Goal: Transaction & Acquisition: Purchase product/service

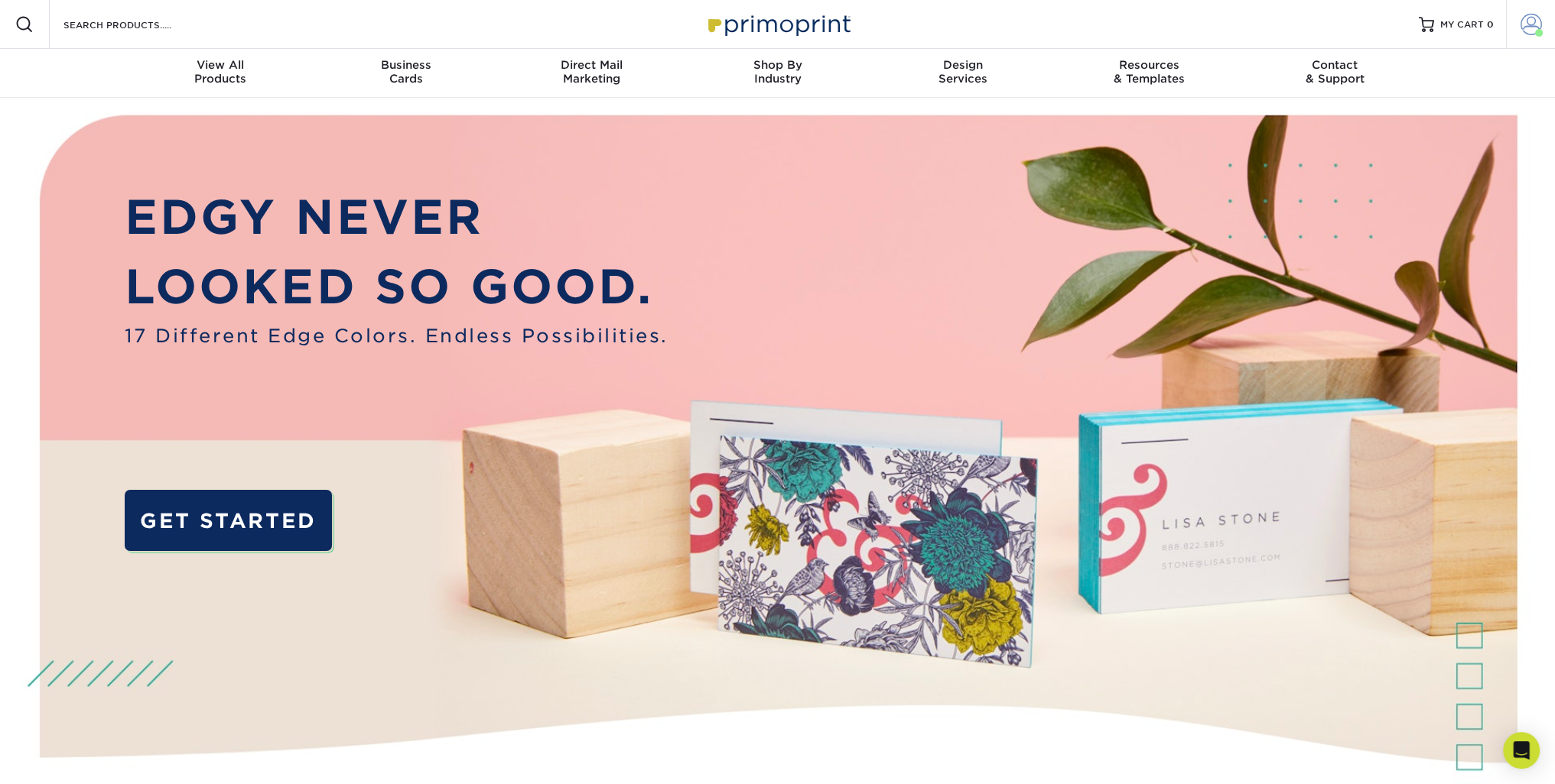
click at [1526, 23] on span at bounding box center [1531, 25] width 22 height 22
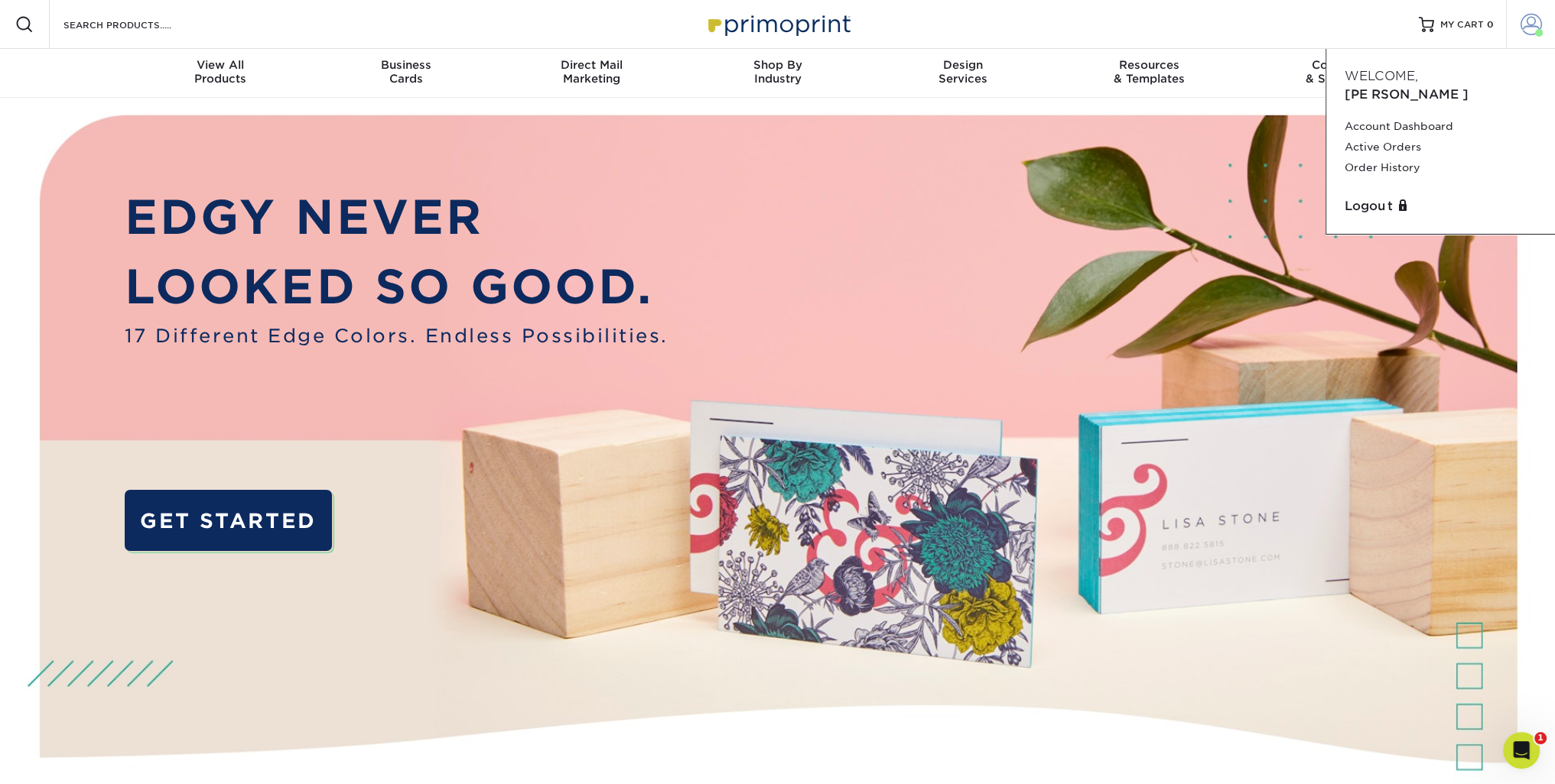
click at [1526, 23] on span at bounding box center [1531, 25] width 22 height 22
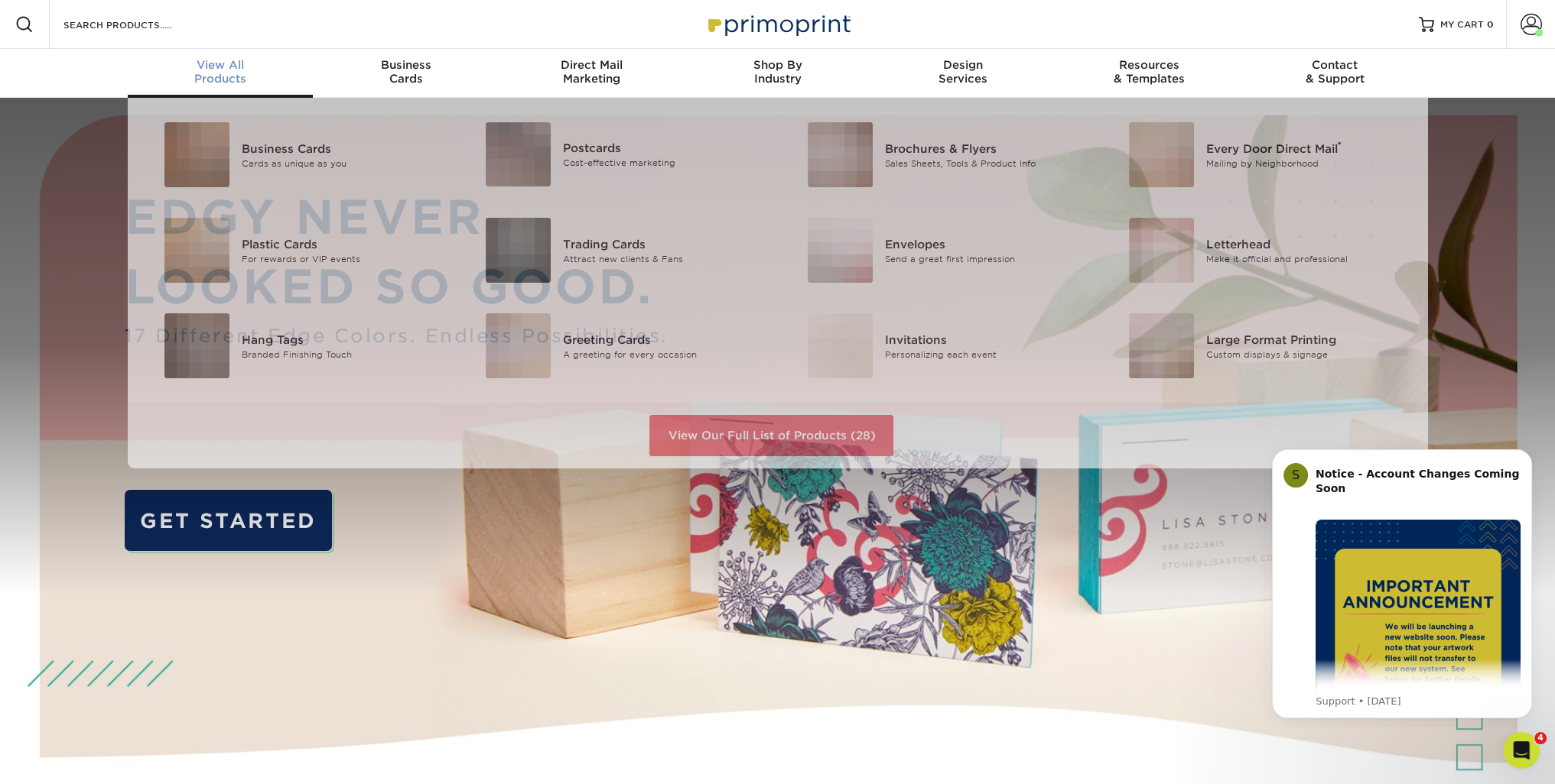
click at [207, 79] on div "View All Products" at bounding box center [220, 72] width 185 height 28
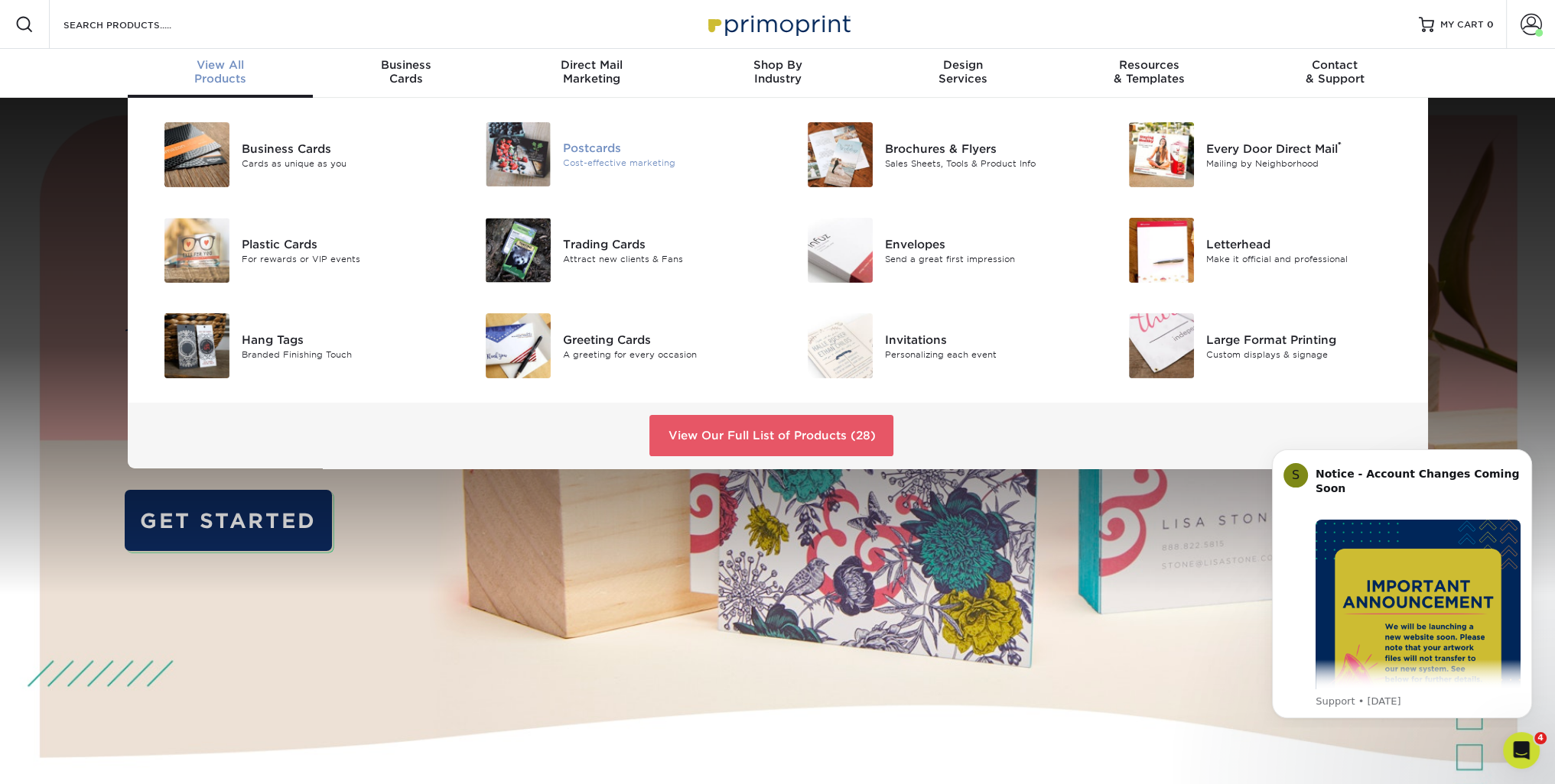
click at [600, 143] on div "Postcards" at bounding box center [664, 148] width 202 height 17
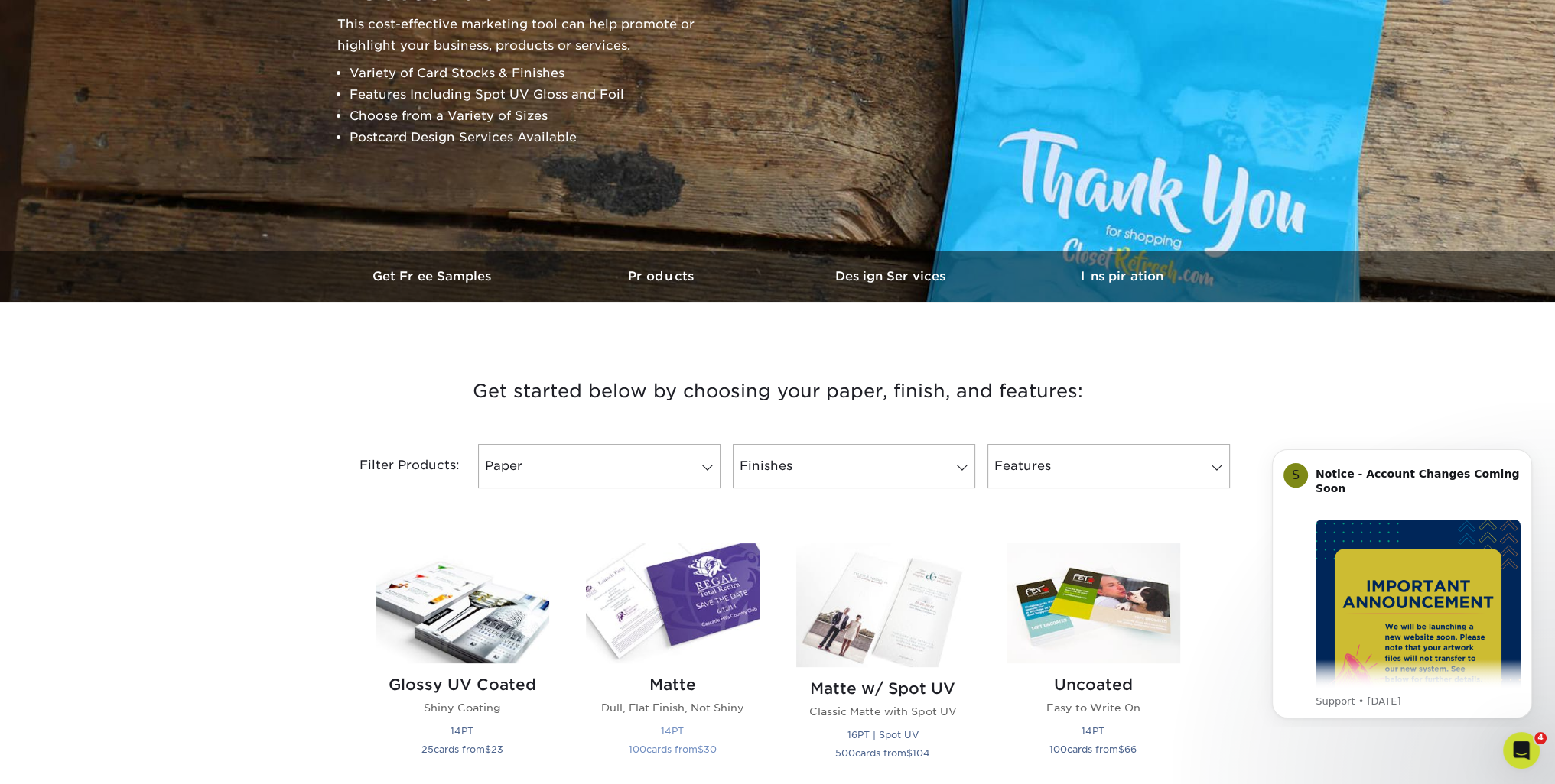
click at [658, 583] on img at bounding box center [672, 603] width 174 height 120
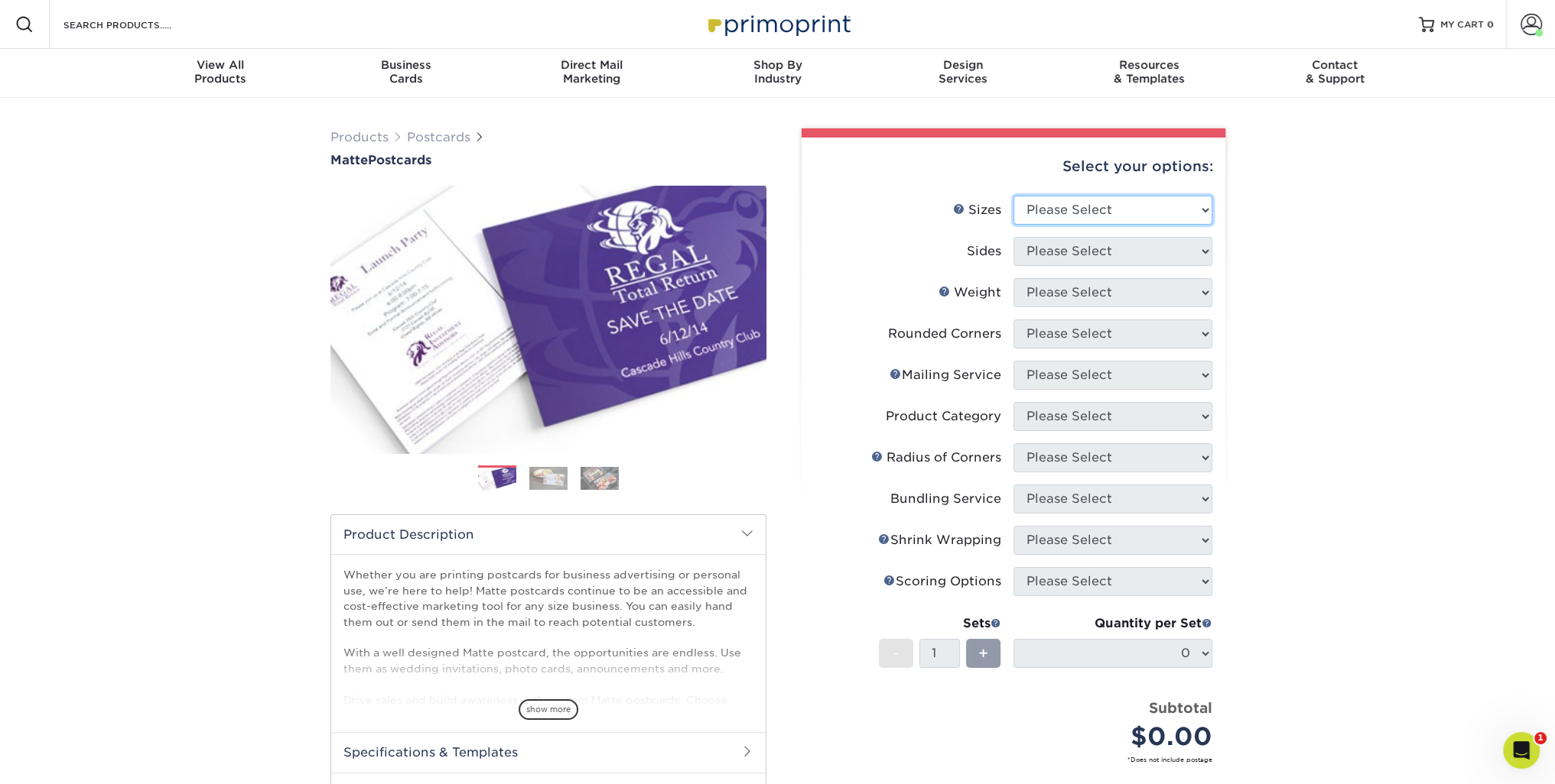
click at [1050, 198] on select "Please Select 1.5" x 7" 2" x 4" 2" x 6" 2" x 7" 2" x 8" 2.12" x 5.5" 2.125" x 5…" at bounding box center [1113, 209] width 199 height 29
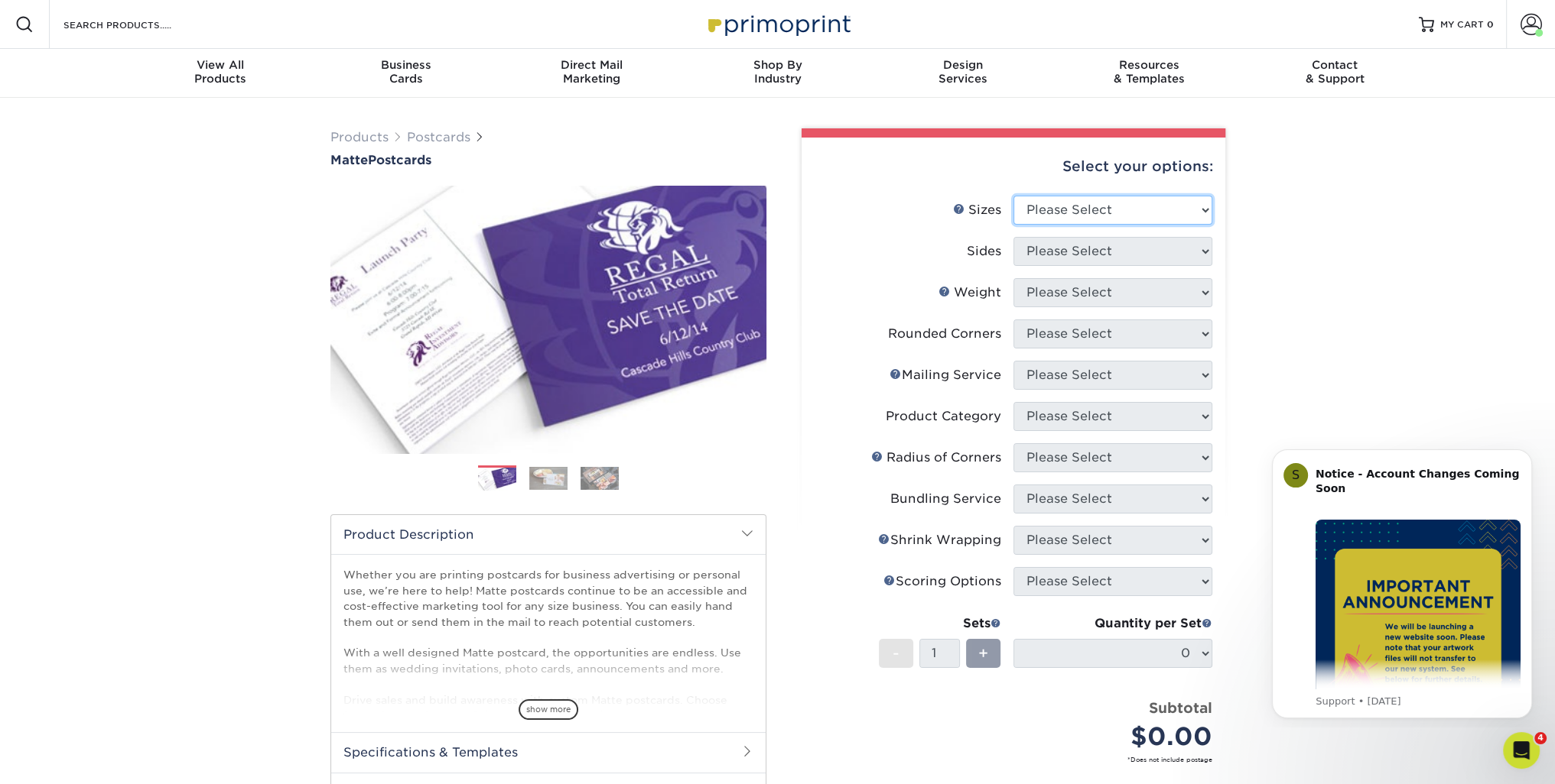
select select "5.00x7.00"
click at [1014, 195] on select "Please Select 1.5" x 7" 2" x 4" 2" x 6" 2" x 7" 2" x 8" 2.12" x 5.5" 2.125" x 5…" at bounding box center [1113, 209] width 199 height 29
click at [1055, 253] on select "Please Select Print Both Sides Print Front Only" at bounding box center [1113, 251] width 199 height 29
select select "32d3c223-f82c-492b-b915-ba065a00862f"
click at [1014, 237] on select "Please Select Print Both Sides Print Front Only" at bounding box center [1113, 251] width 199 height 29
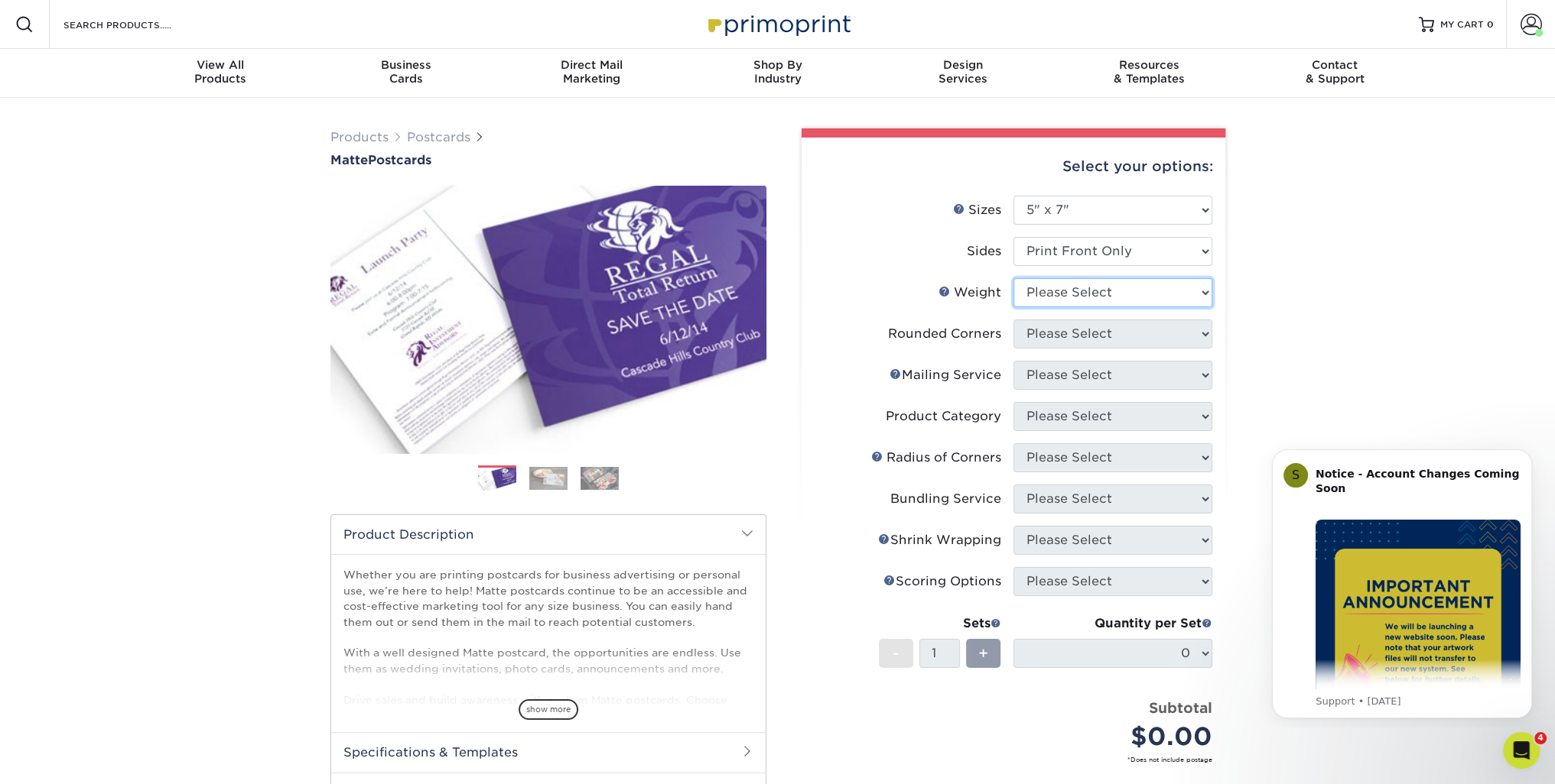
click at [1068, 297] on select "Please Select 14PT 16PT" at bounding box center [1113, 292] width 199 height 29
select select "14PT"
click at [1014, 279] on select "Please Select 14PT 16PT" at bounding box center [1113, 292] width 199 height 29
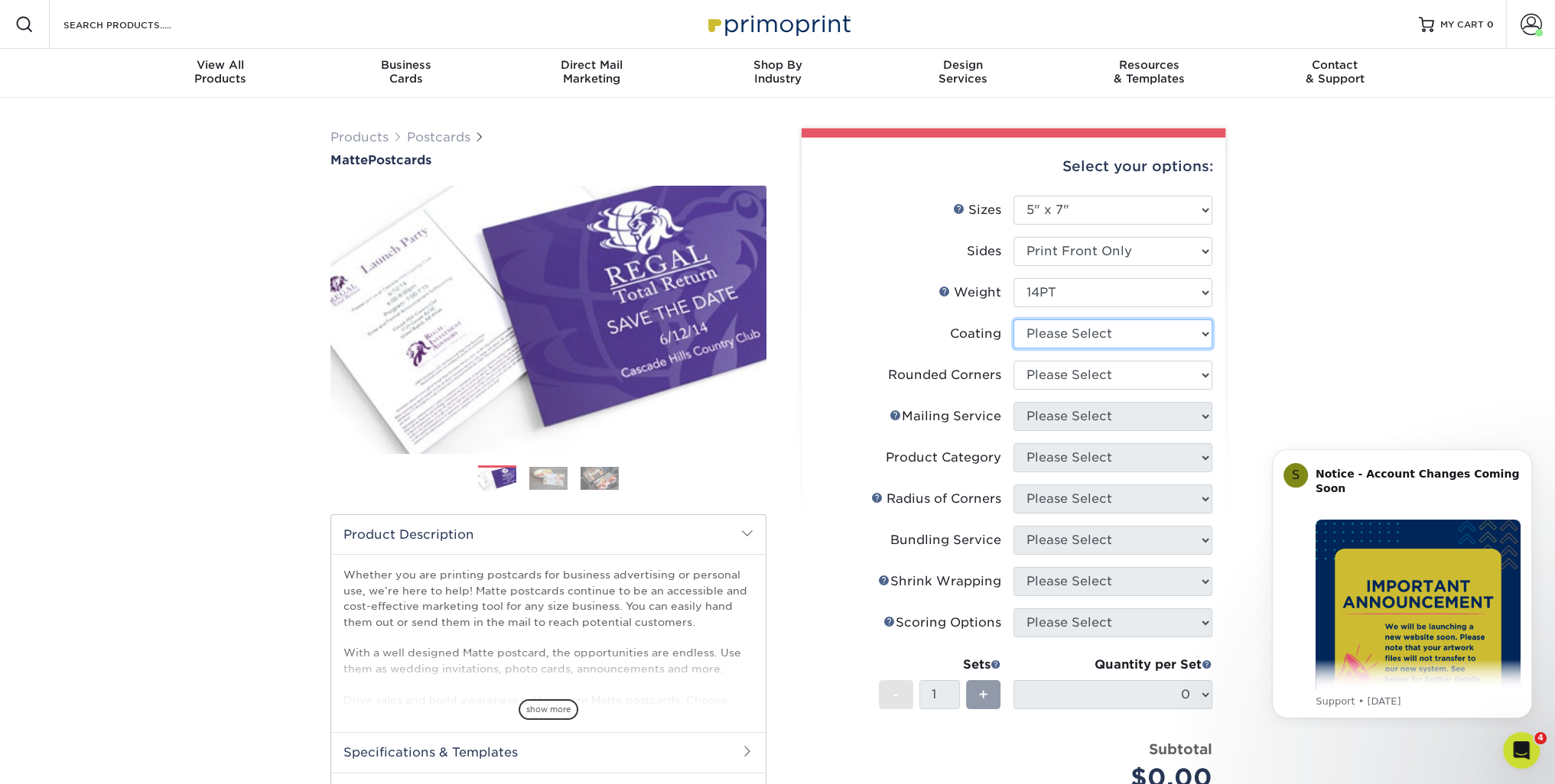
click at [1078, 331] on select at bounding box center [1113, 333] width 199 height 29
select select "121bb7b5-3b4d-429f-bd8d-bbf80e953313"
click at [1014, 319] on select at bounding box center [1113, 333] width 199 height 29
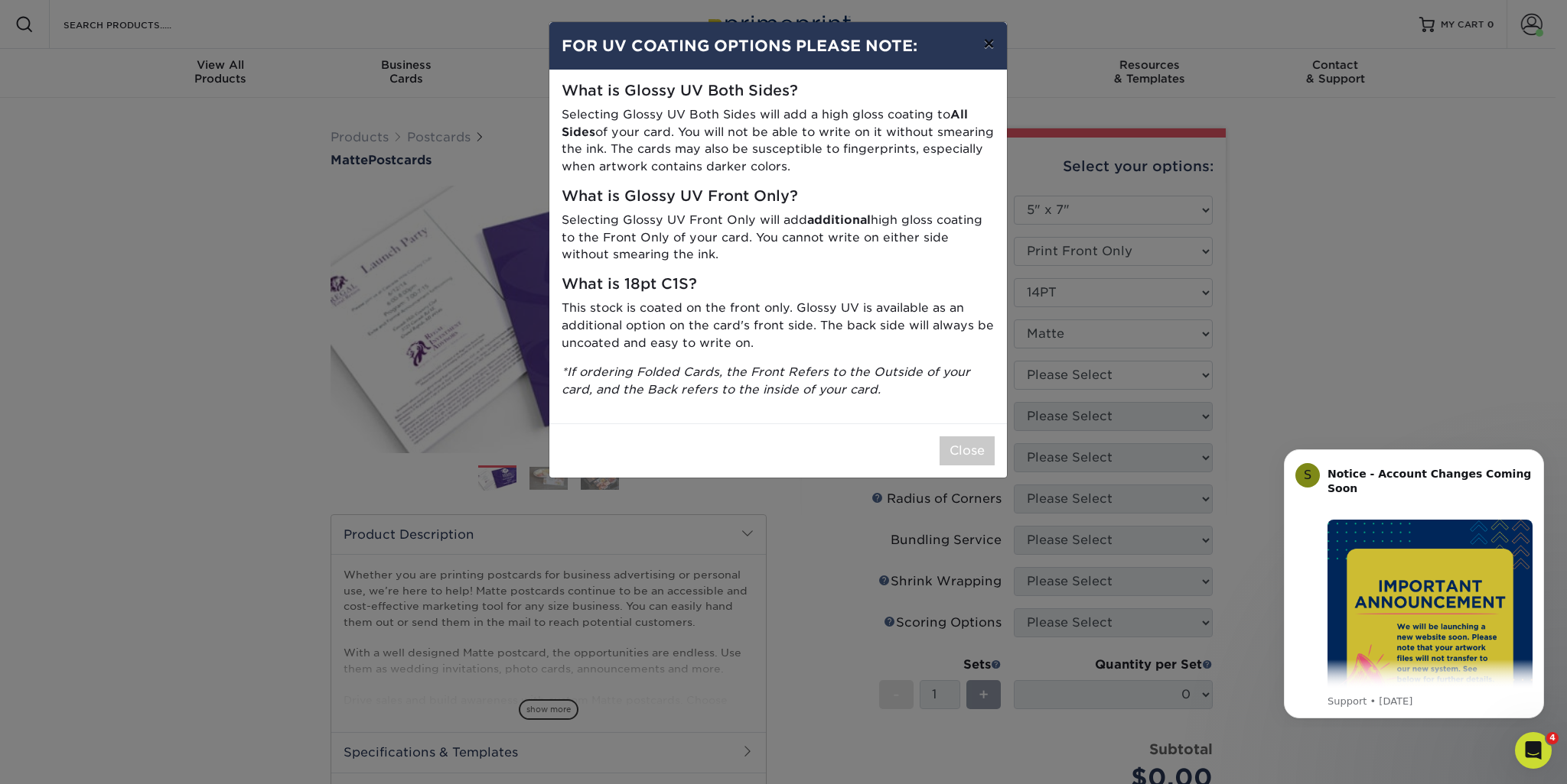
click at [979, 45] on button "×" at bounding box center [988, 43] width 35 height 43
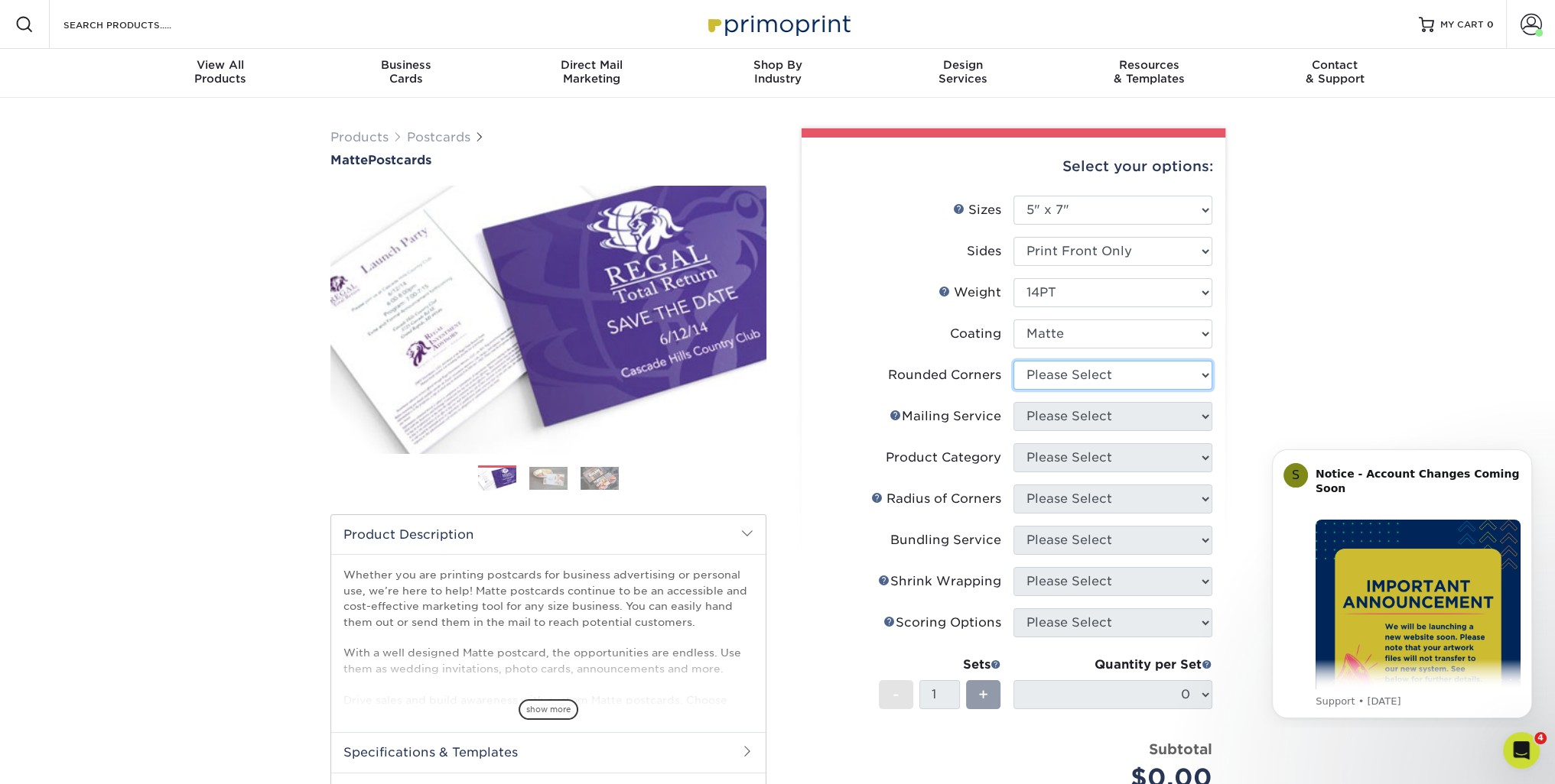
click at [1107, 366] on select "Please Select Yes - Round 4 Corners No" at bounding box center [1113, 375] width 199 height 29
select select "0"
click at [1014, 361] on select "Please Select Yes - Round 4 Corners No" at bounding box center [1113, 375] width 199 height 29
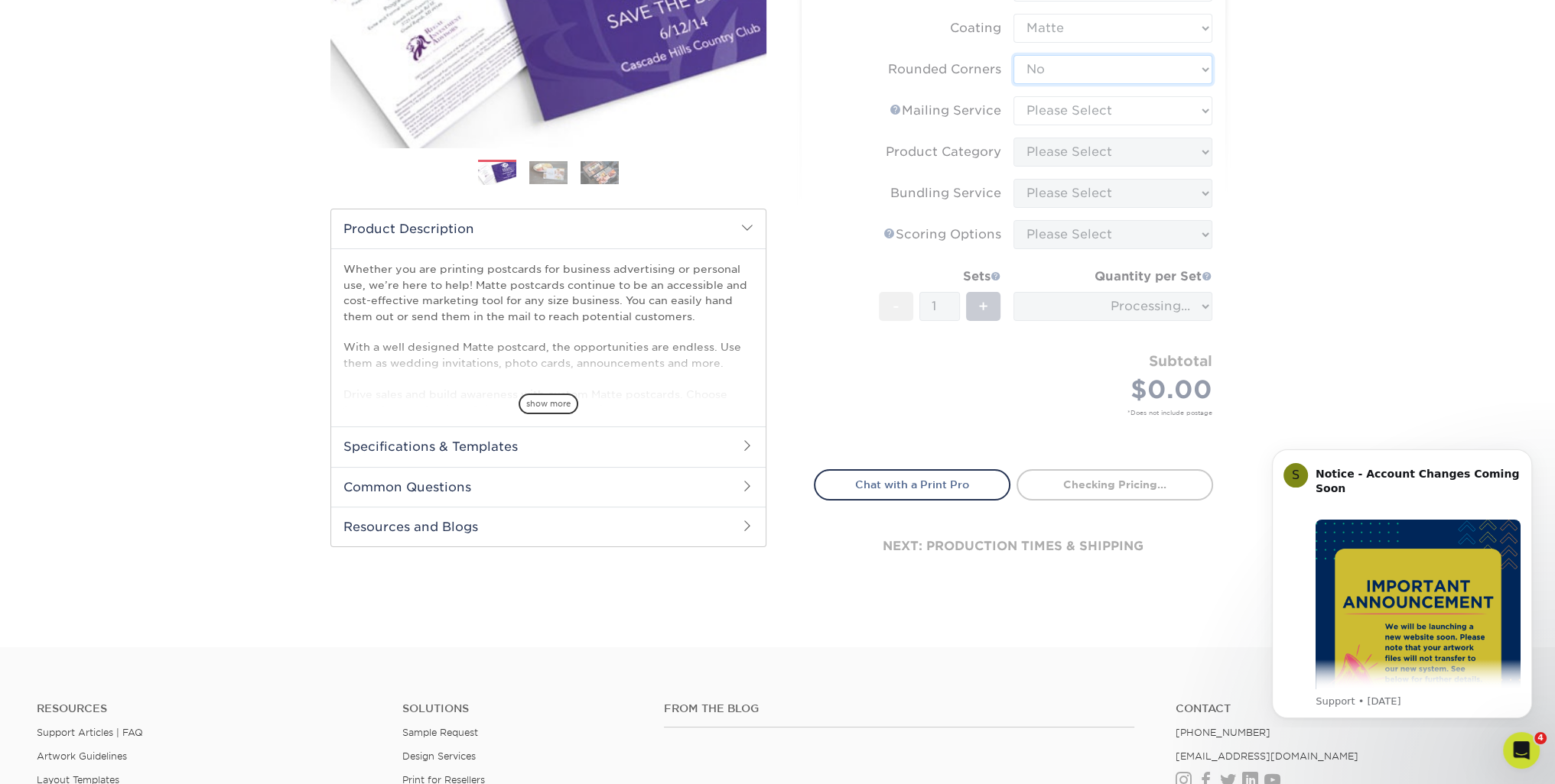
scroll to position [153, 0]
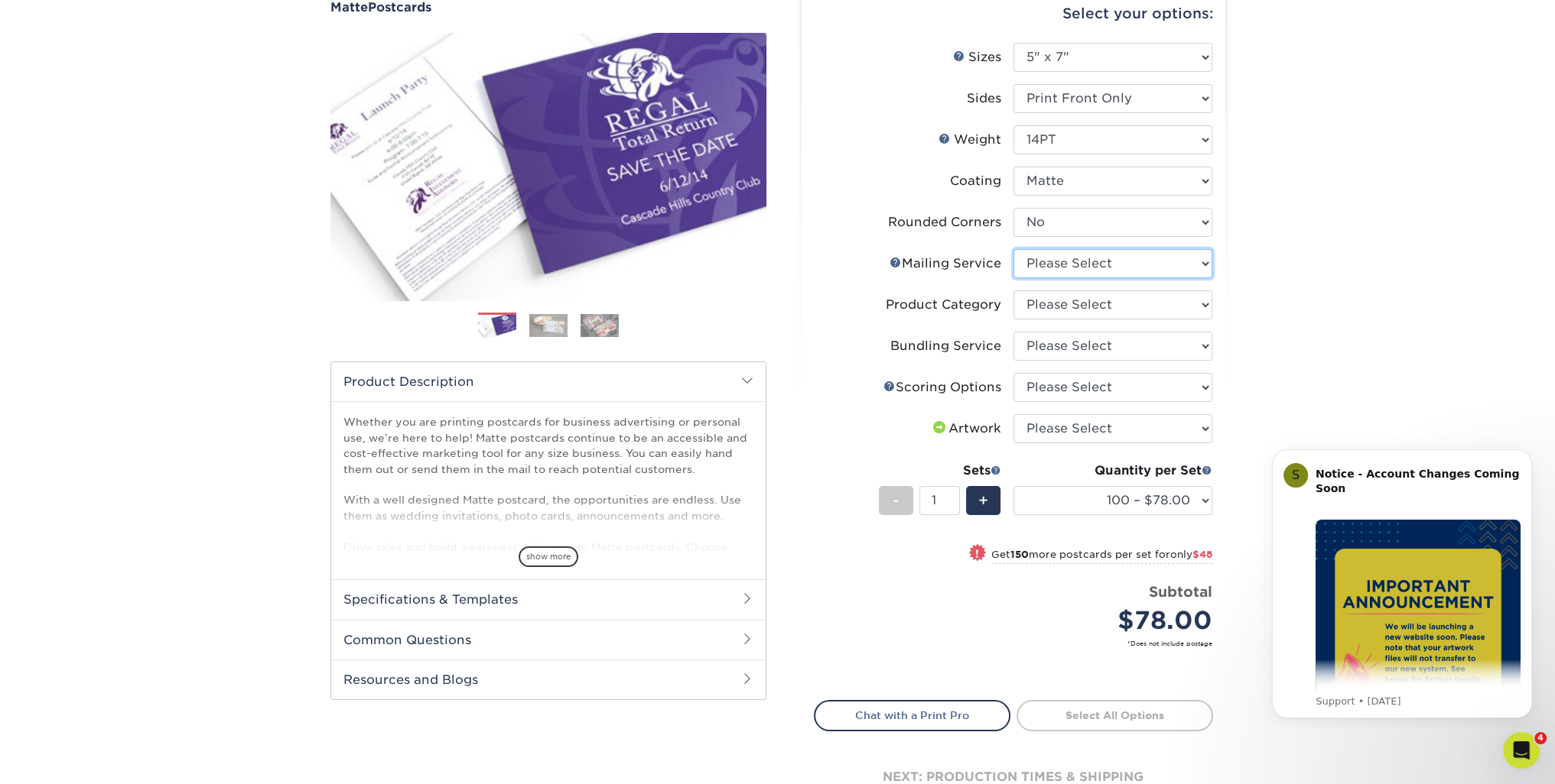
click at [1070, 267] on select "Please Select No Direct Mailing Service No, I will mail/stamp/imprint Direct Ma…" at bounding box center [1113, 263] width 199 height 29
select select "3e5e9bdd-d78a-4c28-a41d-fe1407925ca6"
click at [1014, 249] on select "Please Select No Direct Mailing Service No, I will mail/stamp/imprint Direct Ma…" at bounding box center [1113, 263] width 199 height 29
click at [1079, 304] on select "Please Select Postcards" at bounding box center [1113, 304] width 199 height 29
select select "9b7272e0-d6c8-4c3c-8e97-d3a1bcdab858"
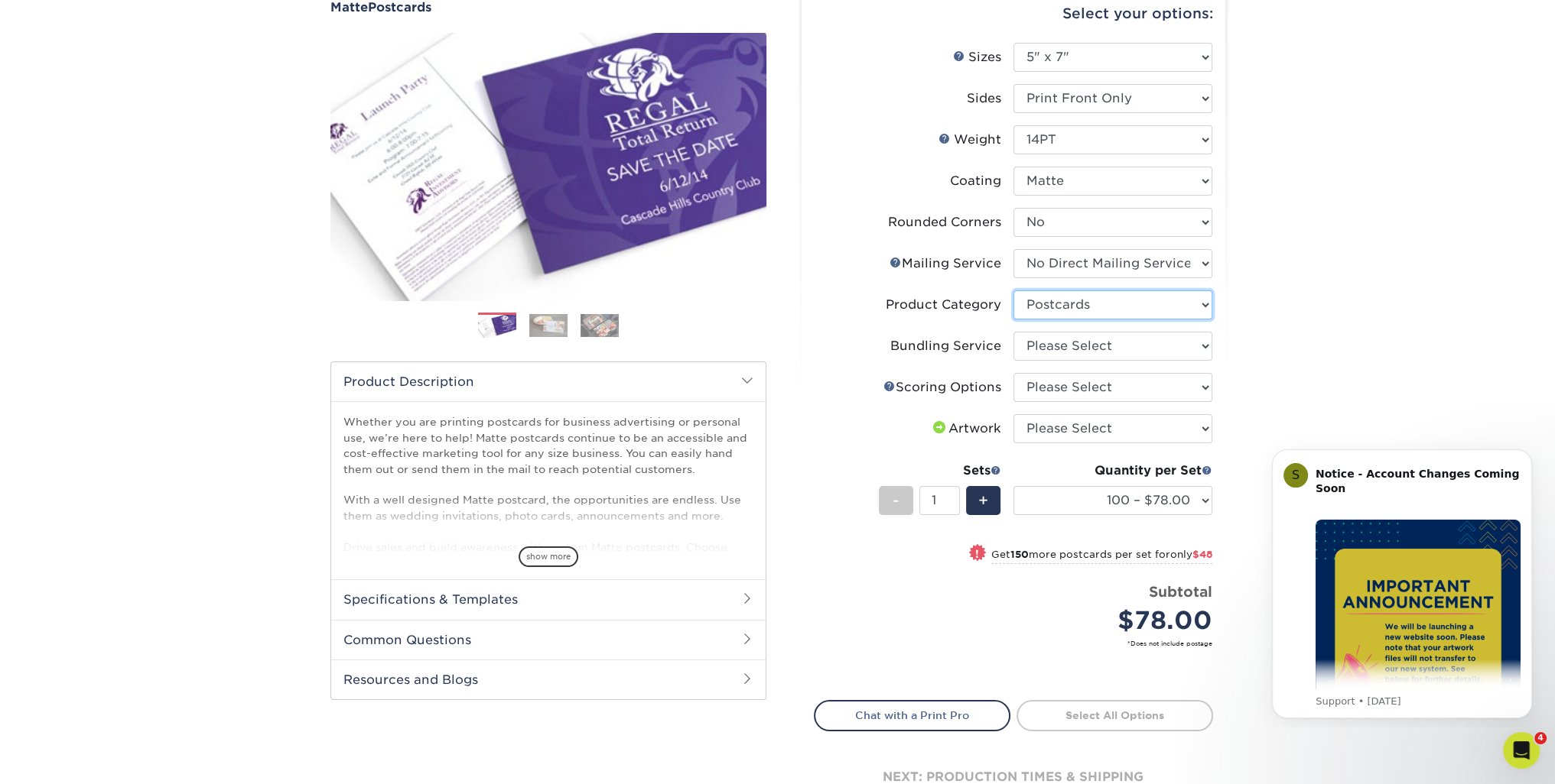
click at [1014, 290] on select "Please Select Postcards" at bounding box center [1113, 304] width 199 height 29
click at [1074, 343] on select "Please Select No Bundling Services Yes, Bundles of 50 (+2 Days) Yes, Bundles of…" at bounding box center [1113, 346] width 199 height 29
select select "58689abb-25c0-461c-a4c3-a80b627d6649"
click at [1014, 332] on select "Please Select No Bundling Services Yes, Bundles of 50 (+2 Days) Yes, Bundles of…" at bounding box center [1113, 346] width 199 height 29
click at [1072, 383] on select "Please Select No Scoring One Score" at bounding box center [1113, 387] width 199 height 29
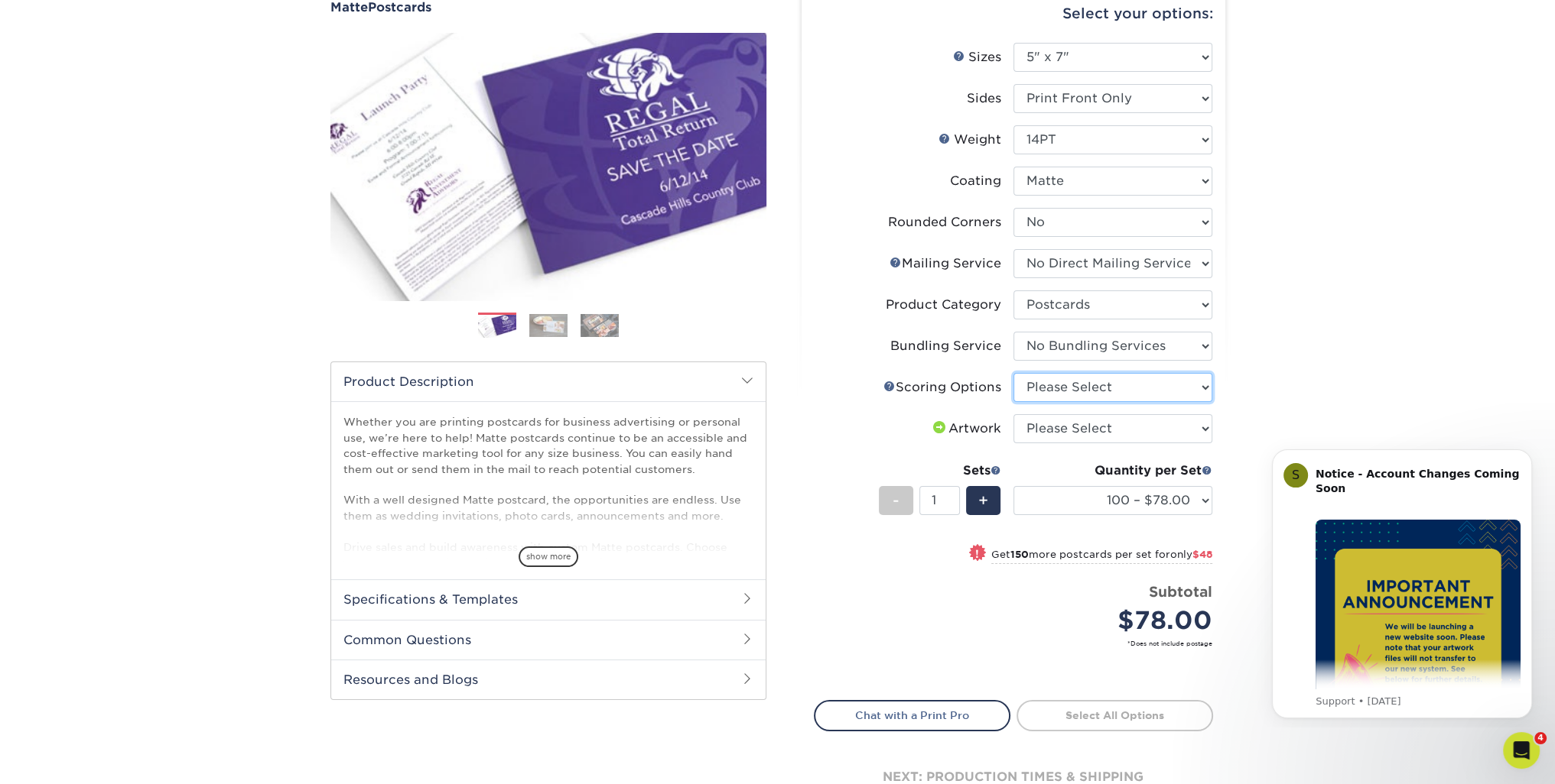
select select "16ebe401-5398-422d-8cb0-f3adbb82deb5"
click at [1014, 373] on select "Please Select No Scoring One Score" at bounding box center [1113, 387] width 199 height 29
click at [1072, 420] on select "Please Select I will upload files I need a design - $150" at bounding box center [1113, 428] width 199 height 29
select select "upload"
click at [1014, 414] on select "Please Select I will upload files I need a design - $150" at bounding box center [1113, 428] width 199 height 29
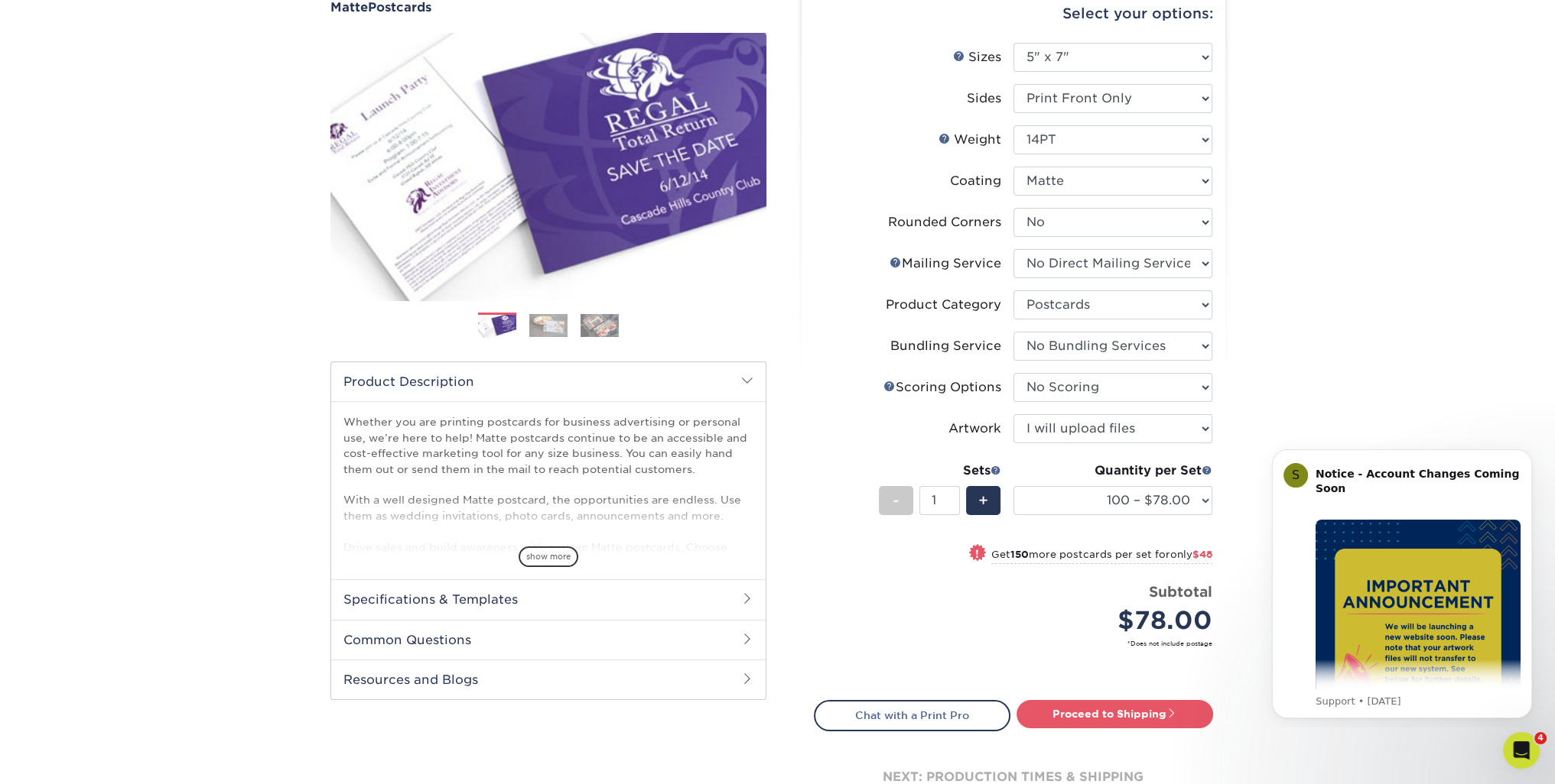
click at [1213, 504] on div "Select your options: Sizes Help Sizes Please Select 1.5" x 7" 2" x 4" 2" x 6" 2…" at bounding box center [1013, 410] width 423 height 851
click at [1193, 505] on select "100 – $78.00 250 – $126.00 500 – $162.00 1000 – $182.00 2500 – $293.00 5000 – $…" at bounding box center [1113, 501] width 199 height 29
click at [1014, 487] on select "100 – $78.00 250 – $126.00 500 – $162.00 1000 – $182.00 2500 – $293.00 5000 – $…" at bounding box center [1113, 501] width 199 height 29
click at [1261, 353] on div "Products Postcards Matte Postcards Next $" at bounding box center [778, 411] width 1555 height 934
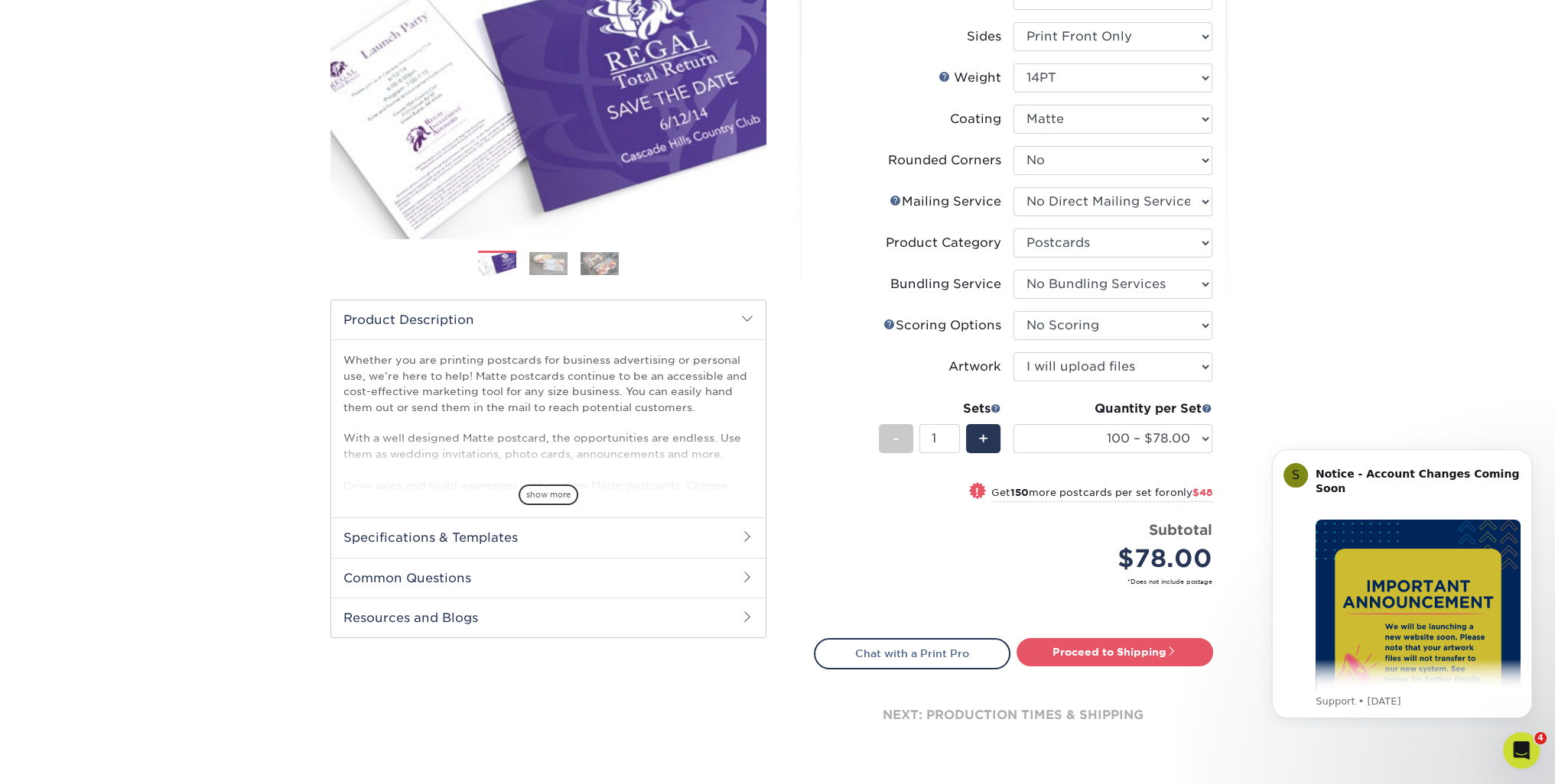
scroll to position [383, 0]
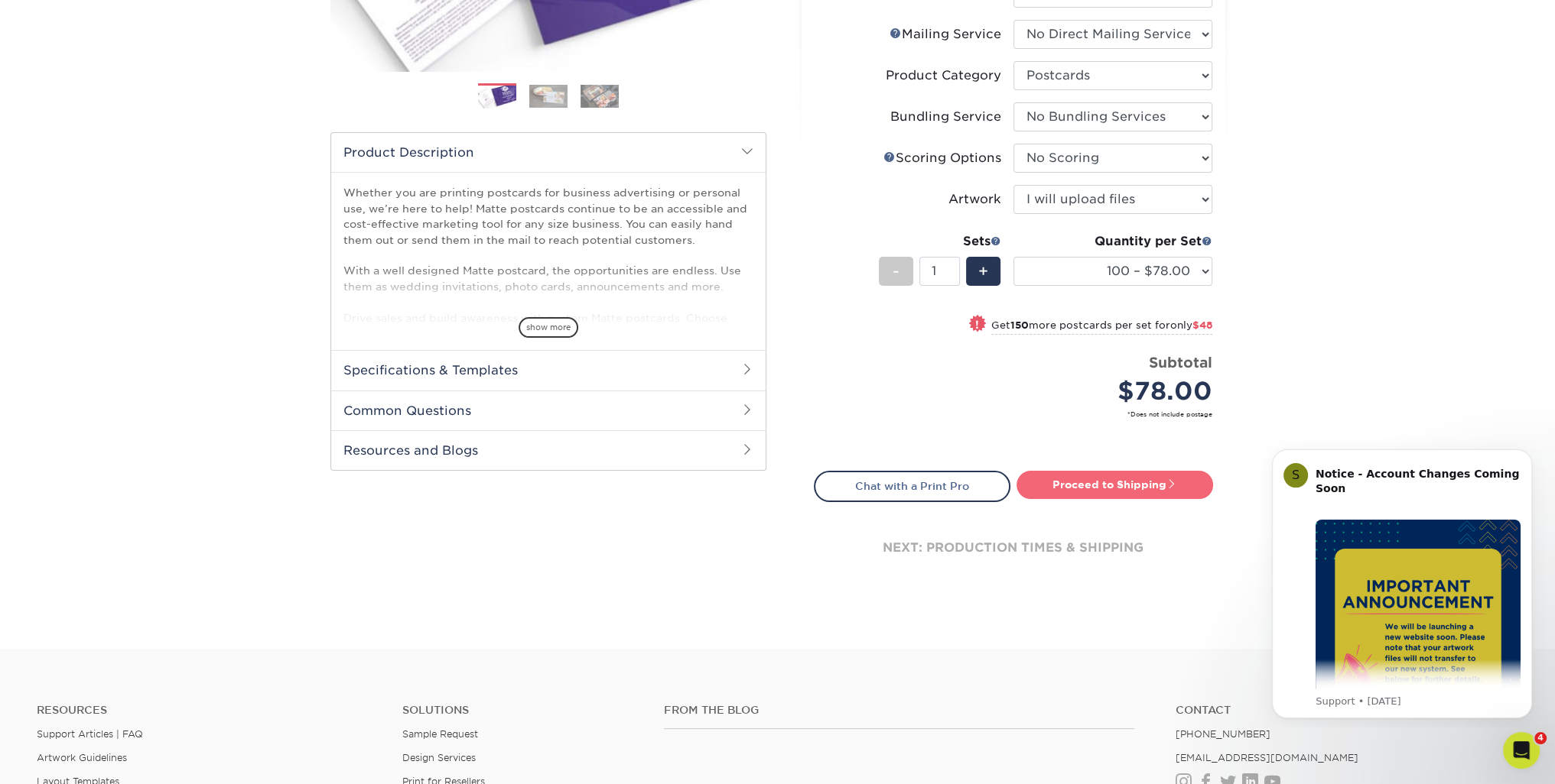
click at [1157, 487] on link "Proceed to Shipping" at bounding box center [1115, 485] width 196 height 28
type input "Set 1"
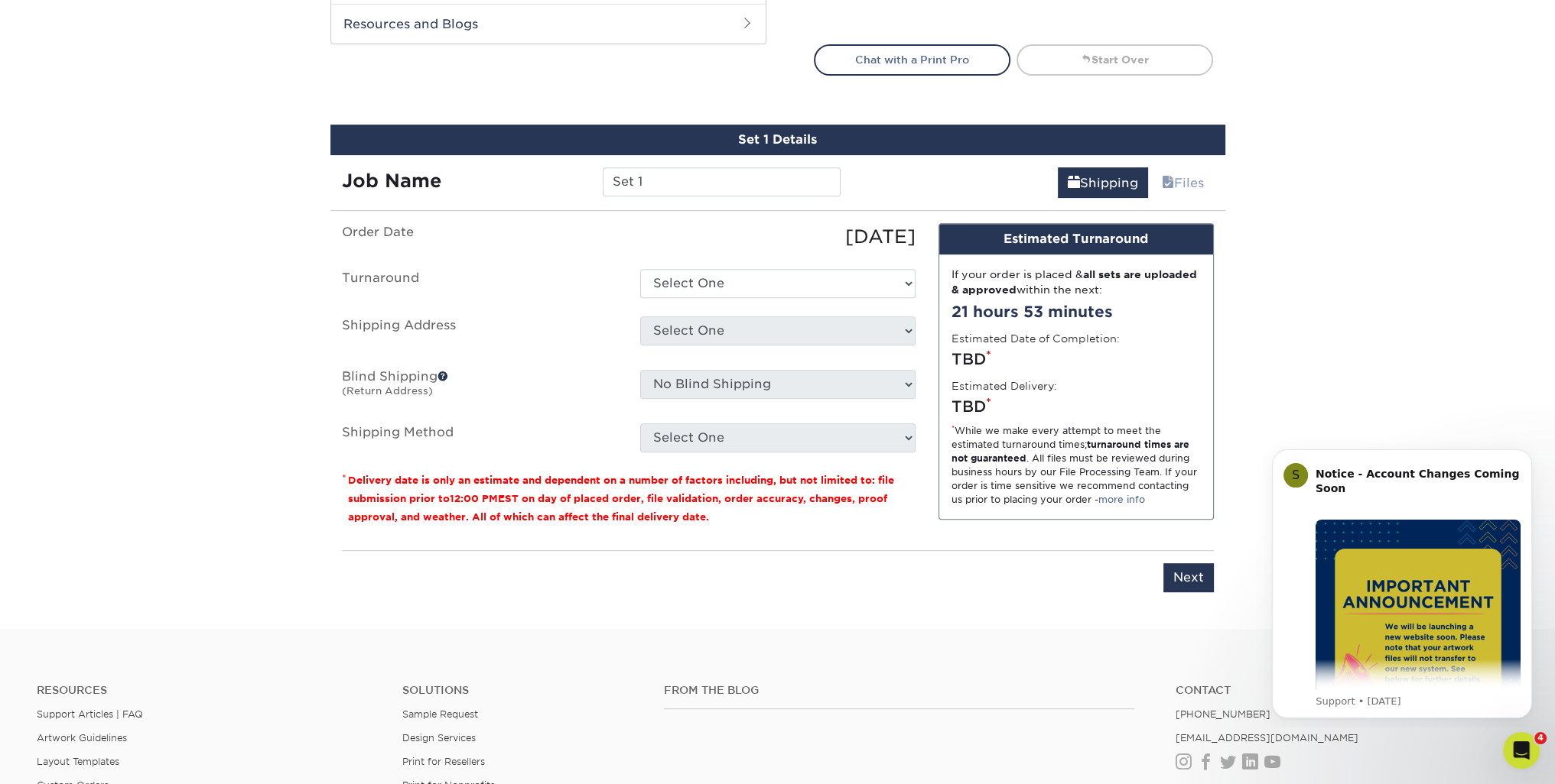
scroll to position [893, 0]
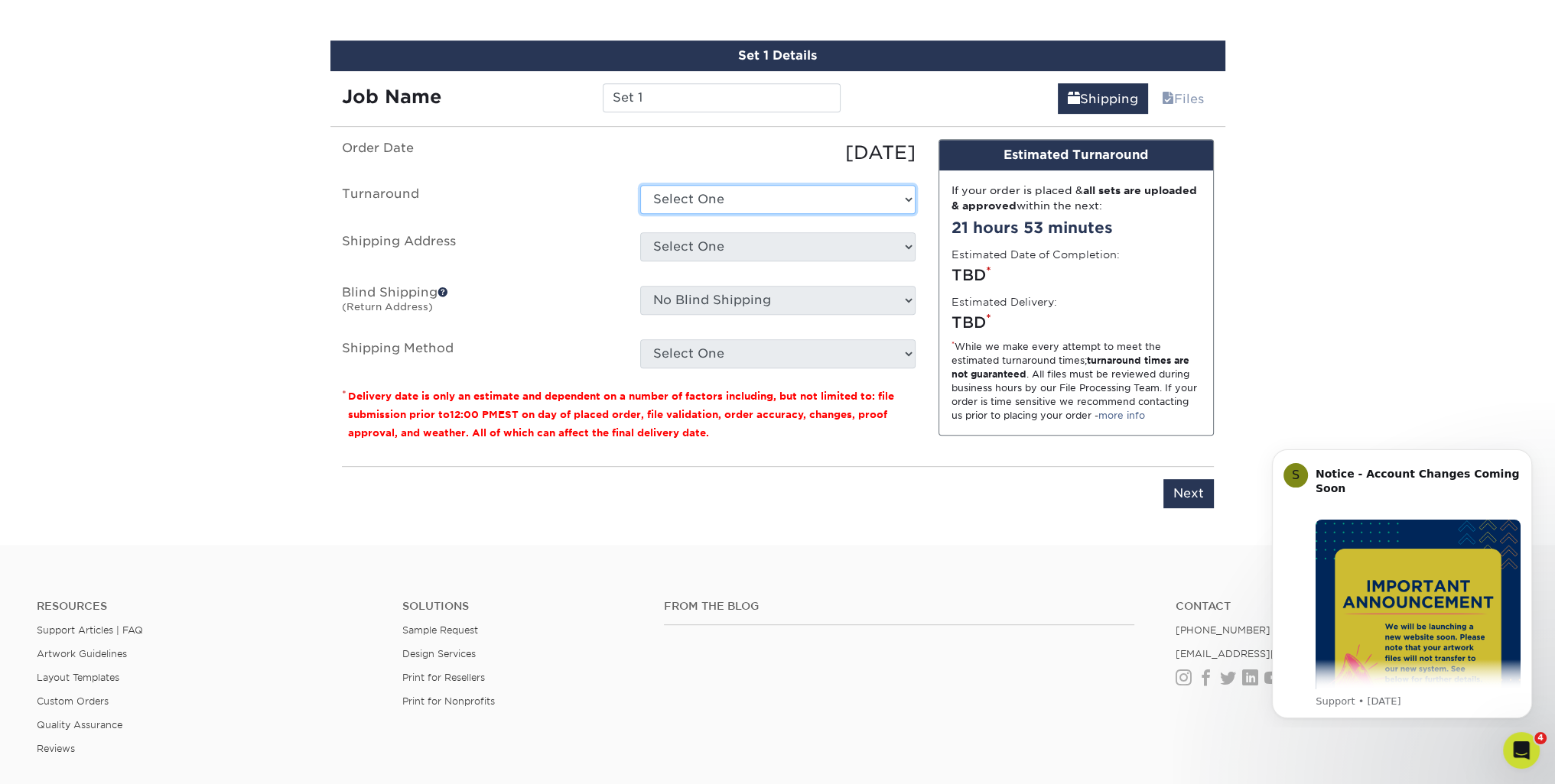
click at [855, 190] on select "Select One 2-4 Business Days 2 Day Next Business Day" at bounding box center [778, 199] width 276 height 29
select select "7e5f37b1-50db-4e7b-93c9-28e449a21158"
click at [641, 185] on select "Select One 2-4 Business Days 2 Day Next Business Day" at bounding box center [778, 199] width 276 height 29
click at [818, 233] on select "Select One Varble Ortho- SP Varble Orthodontics + Add New Address" at bounding box center [778, 246] width 276 height 29
select select "270482"
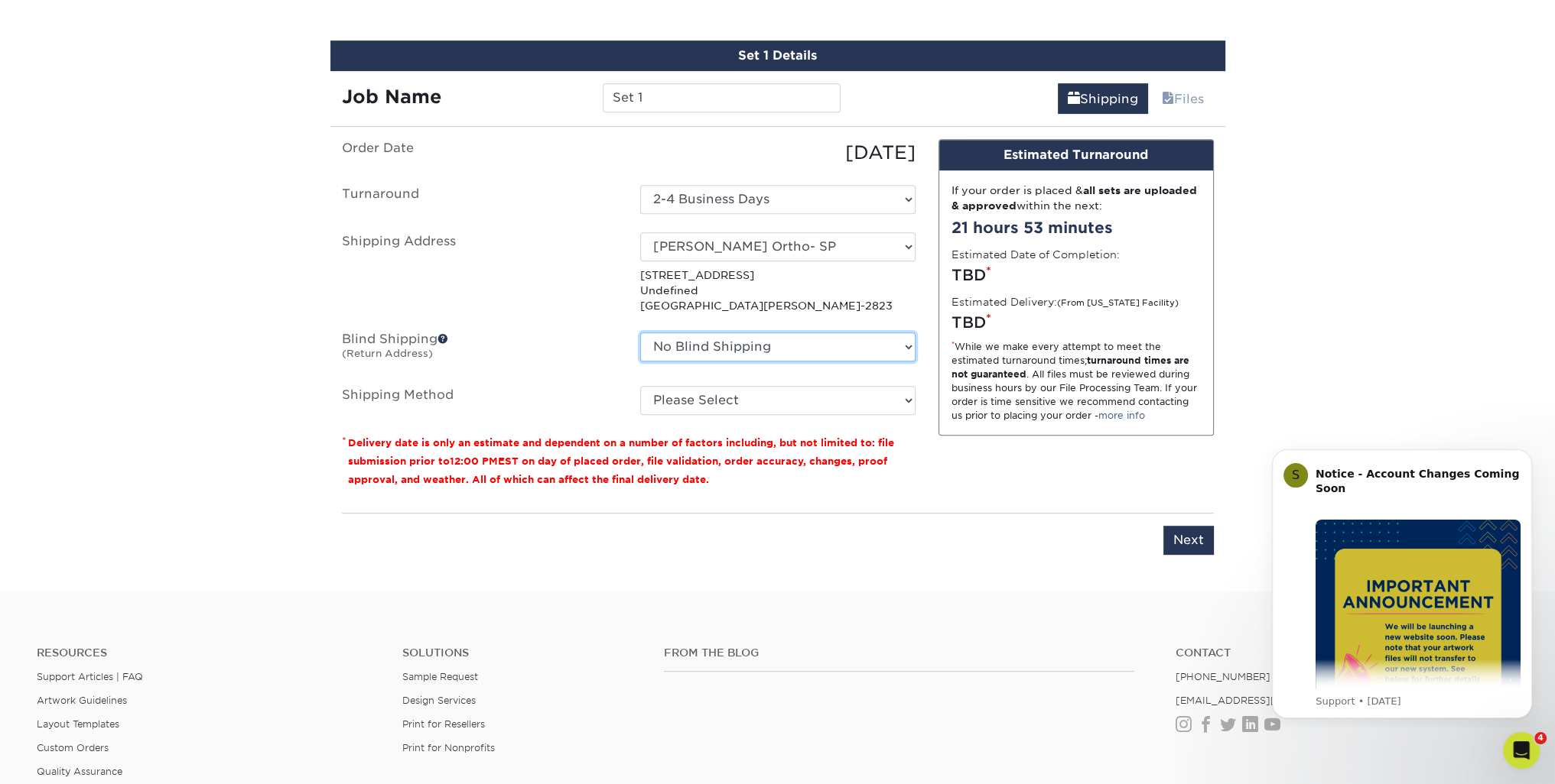
click at [711, 342] on select "No Blind Shipping Varble Ortho- SP Varble Orthodontics + Add New Address" at bounding box center [778, 347] width 276 height 29
click at [641, 333] on select "No Blind Shipping Varble Ortho- SP Varble Orthodontics + Add New Address" at bounding box center [778, 347] width 276 height 29
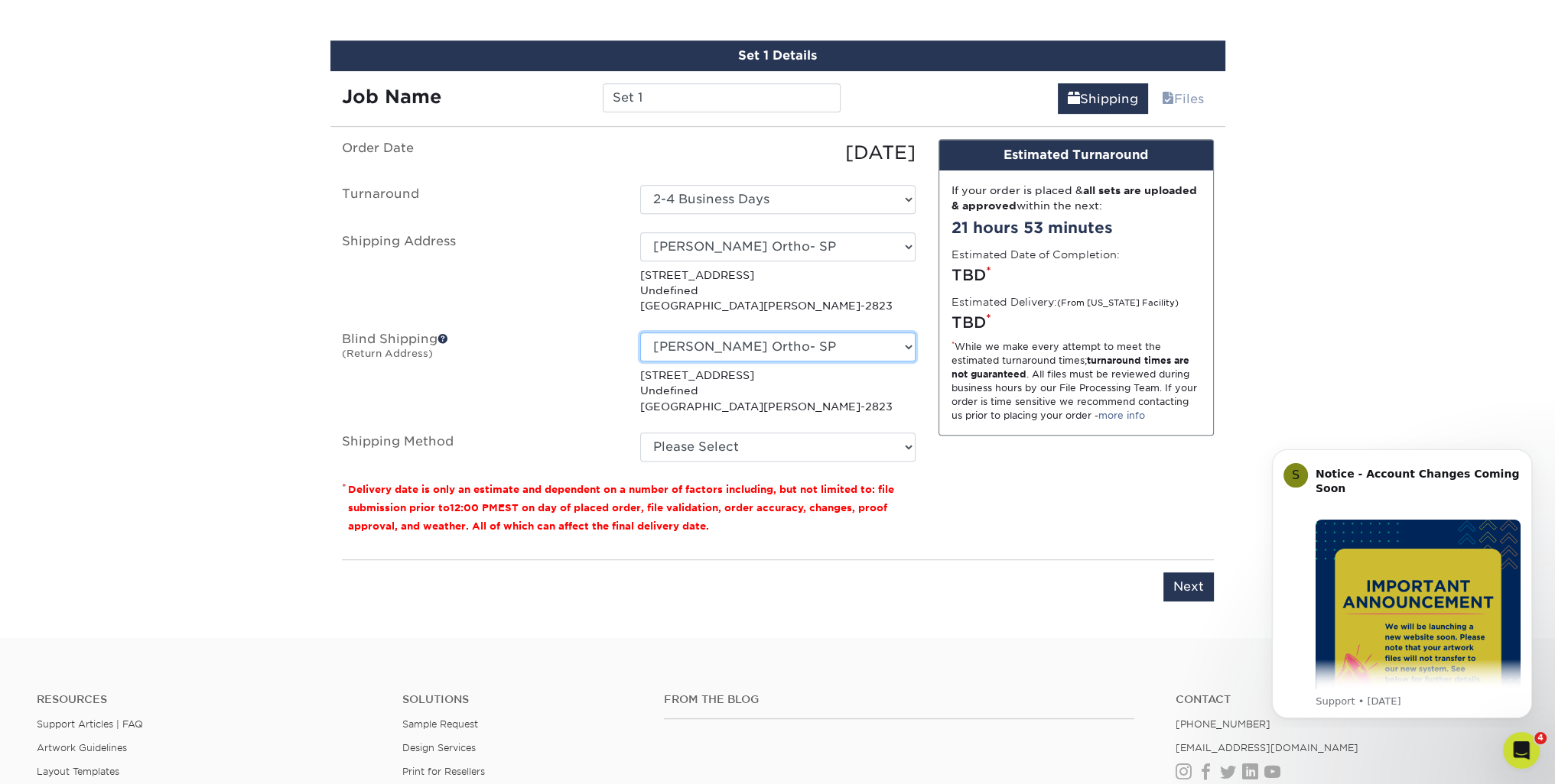
click at [748, 350] on select "No Blind Shipping Varble Ortho- SP Varble Orthodontics + Add New Address" at bounding box center [778, 347] width 276 height 29
select select "-1"
click at [641, 333] on select "No Blind Shipping Varble Ortho- SP Varble Orthodontics + Add New Address" at bounding box center [778, 347] width 276 height 29
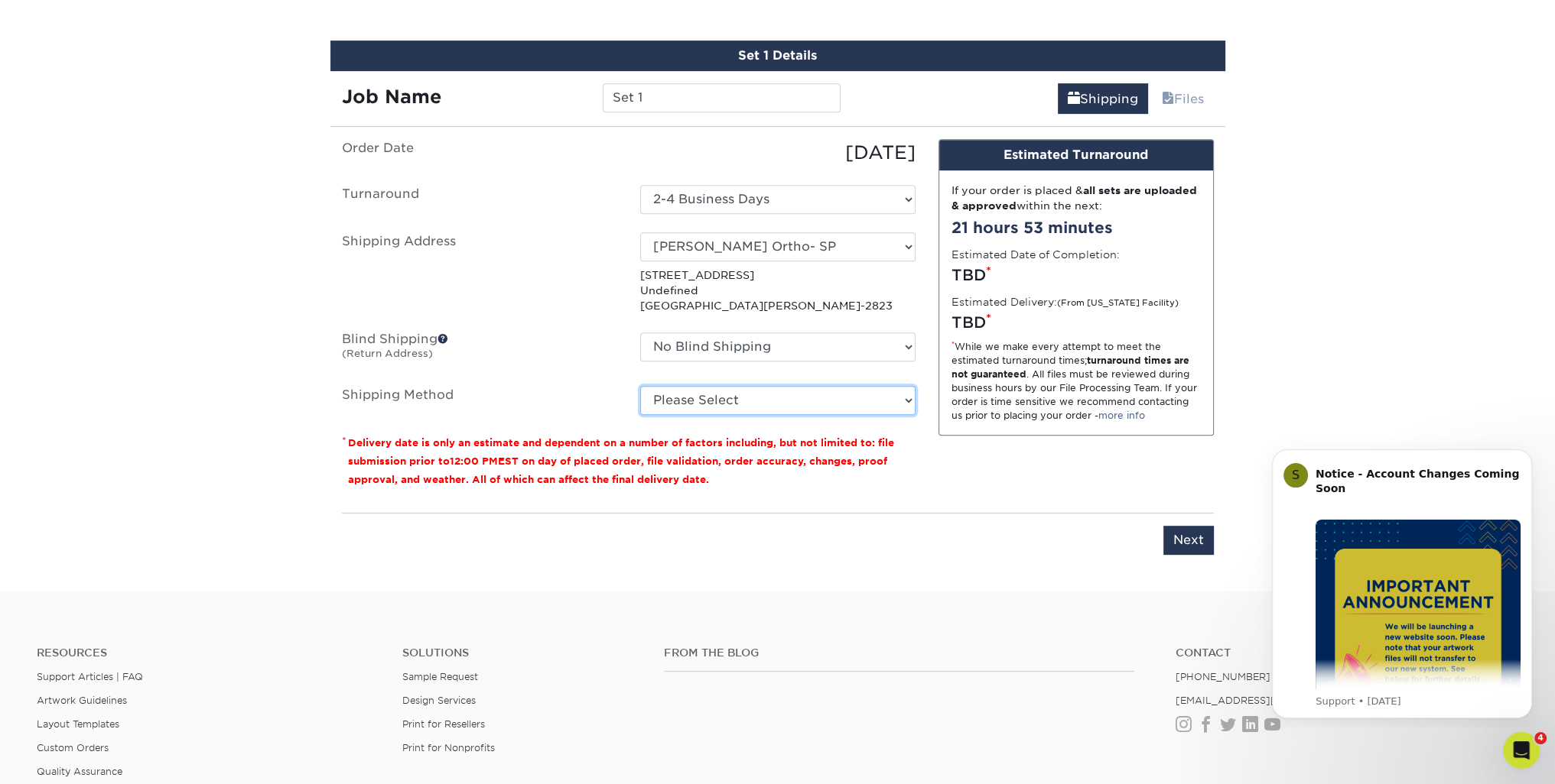
click at [741, 407] on select "Please Select Ground Shipping (+$16.45) 3 Day Shipping Service (+$19.95) 2 Day …" at bounding box center [778, 400] width 276 height 29
select select "03"
click at [641, 387] on select "Please Select Ground Shipping (+$16.45) 3 Day Shipping Service (+$19.95) 2 Day …" at bounding box center [778, 400] width 276 height 29
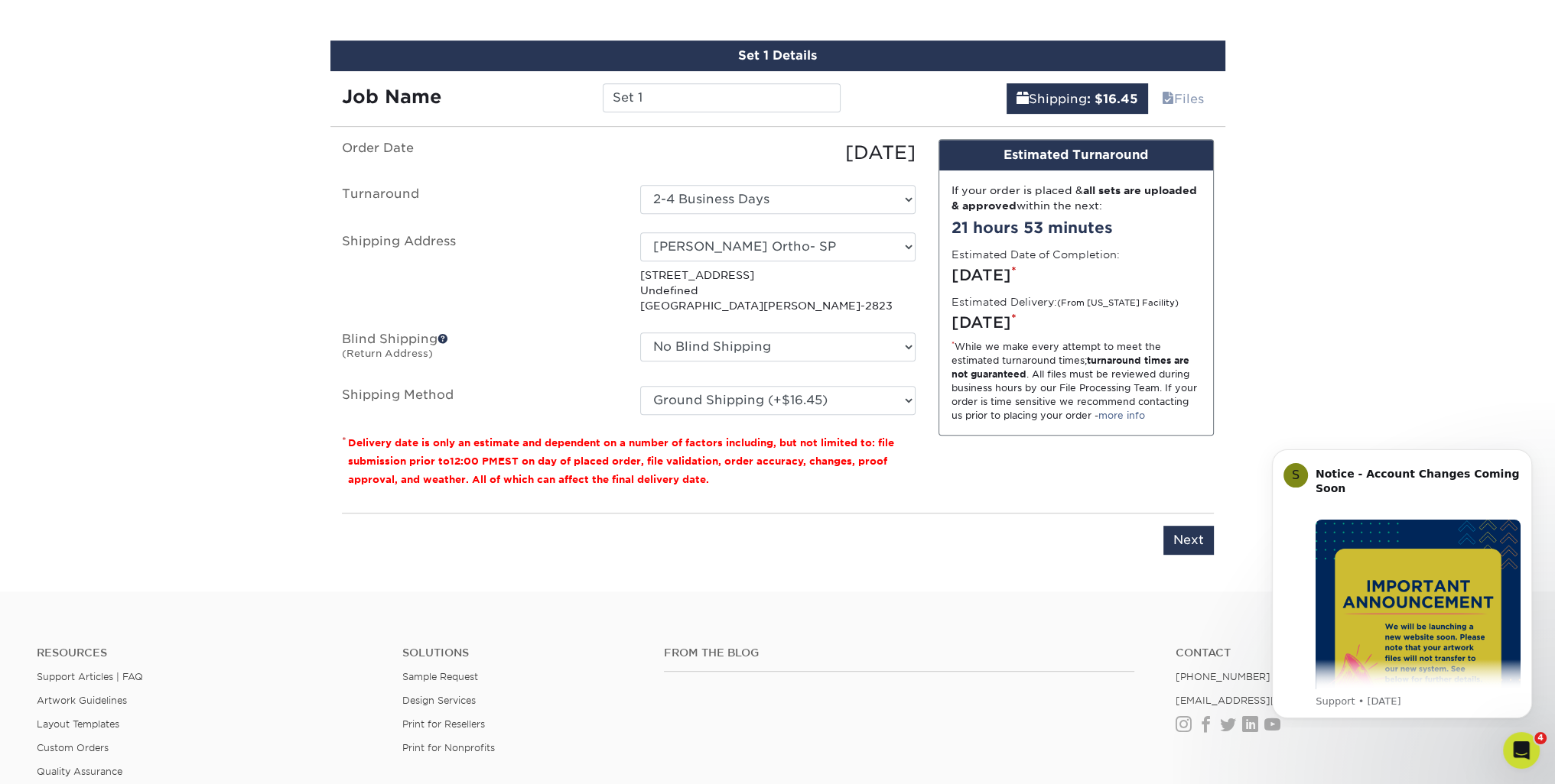
drag, startPoint x: 882, startPoint y: 528, endPoint x: 949, endPoint y: 309, distance: 229.0
click at [882, 526] on div "Please enter job name and select desired turnaround time. Please enter job name…" at bounding box center [778, 534] width 872 height 42
click at [1174, 101] on link "Files" at bounding box center [1183, 98] width 61 height 31
click at [653, 94] on input "Set 1" at bounding box center [722, 97] width 238 height 29
drag, startPoint x: 654, startPoint y: 96, endPoint x: 480, endPoint y: 92, distance: 174.0
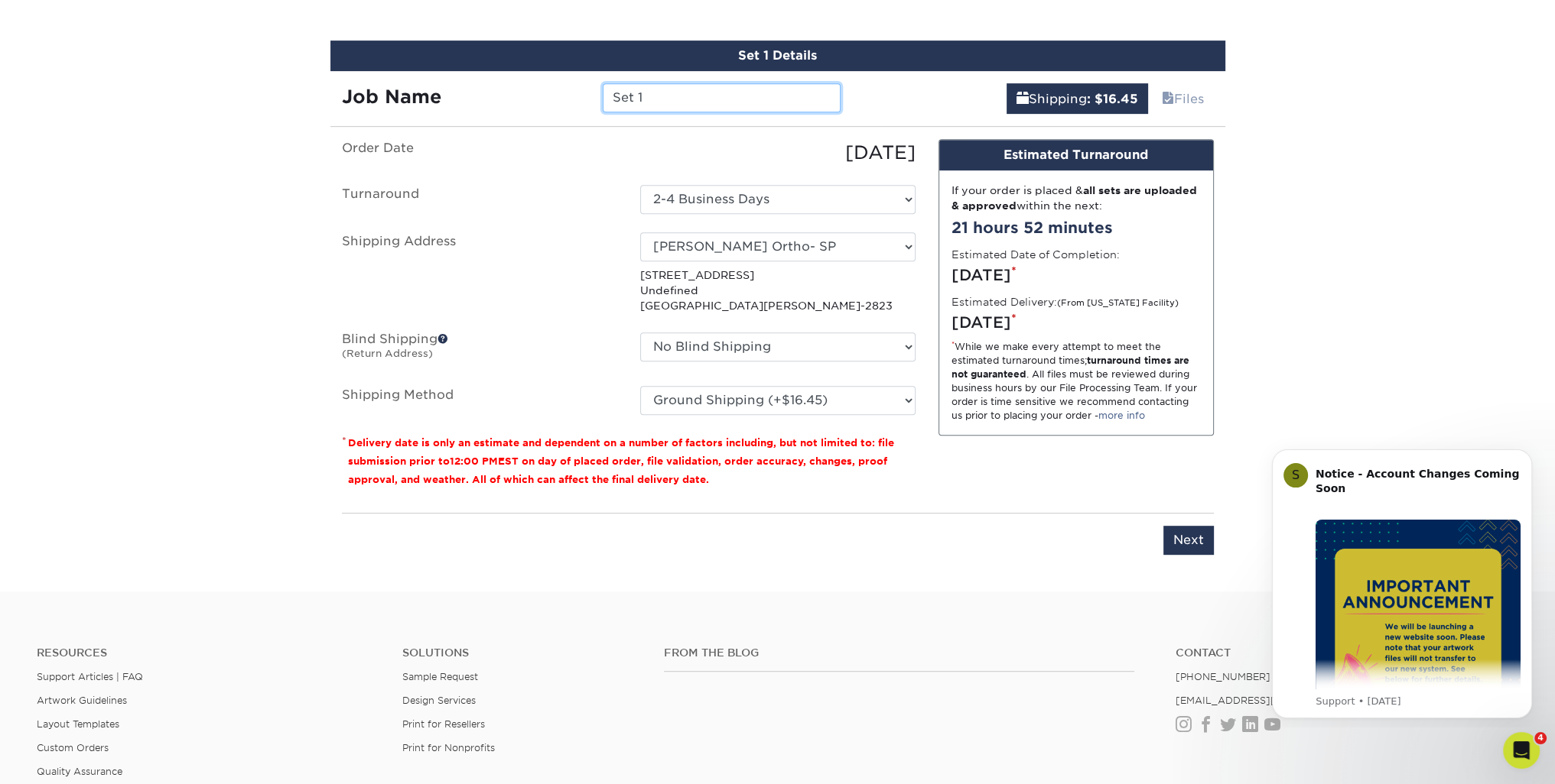
click at [480, 92] on div "Job Name Set 1" at bounding box center [591, 97] width 523 height 29
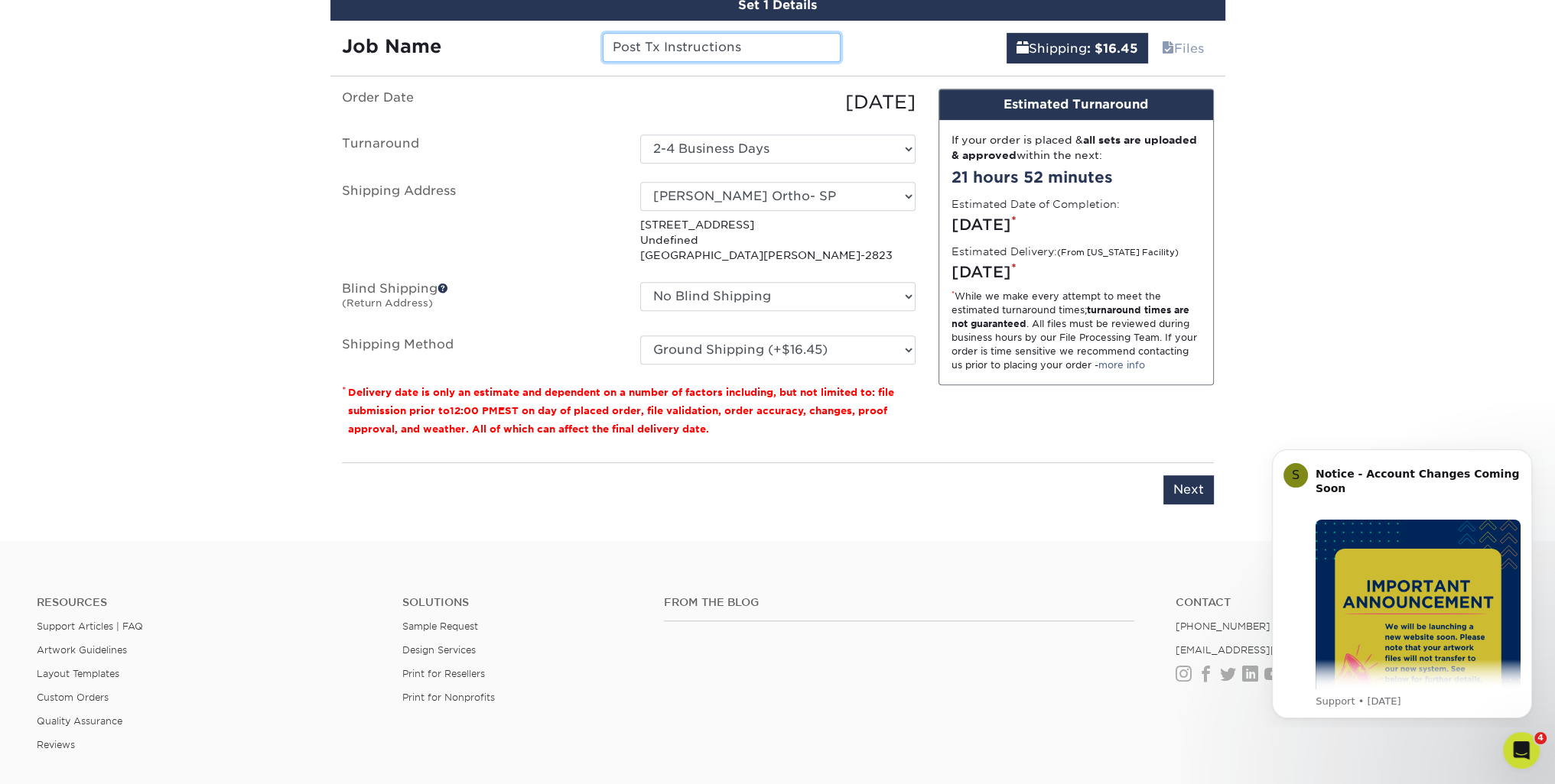
scroll to position [969, 0]
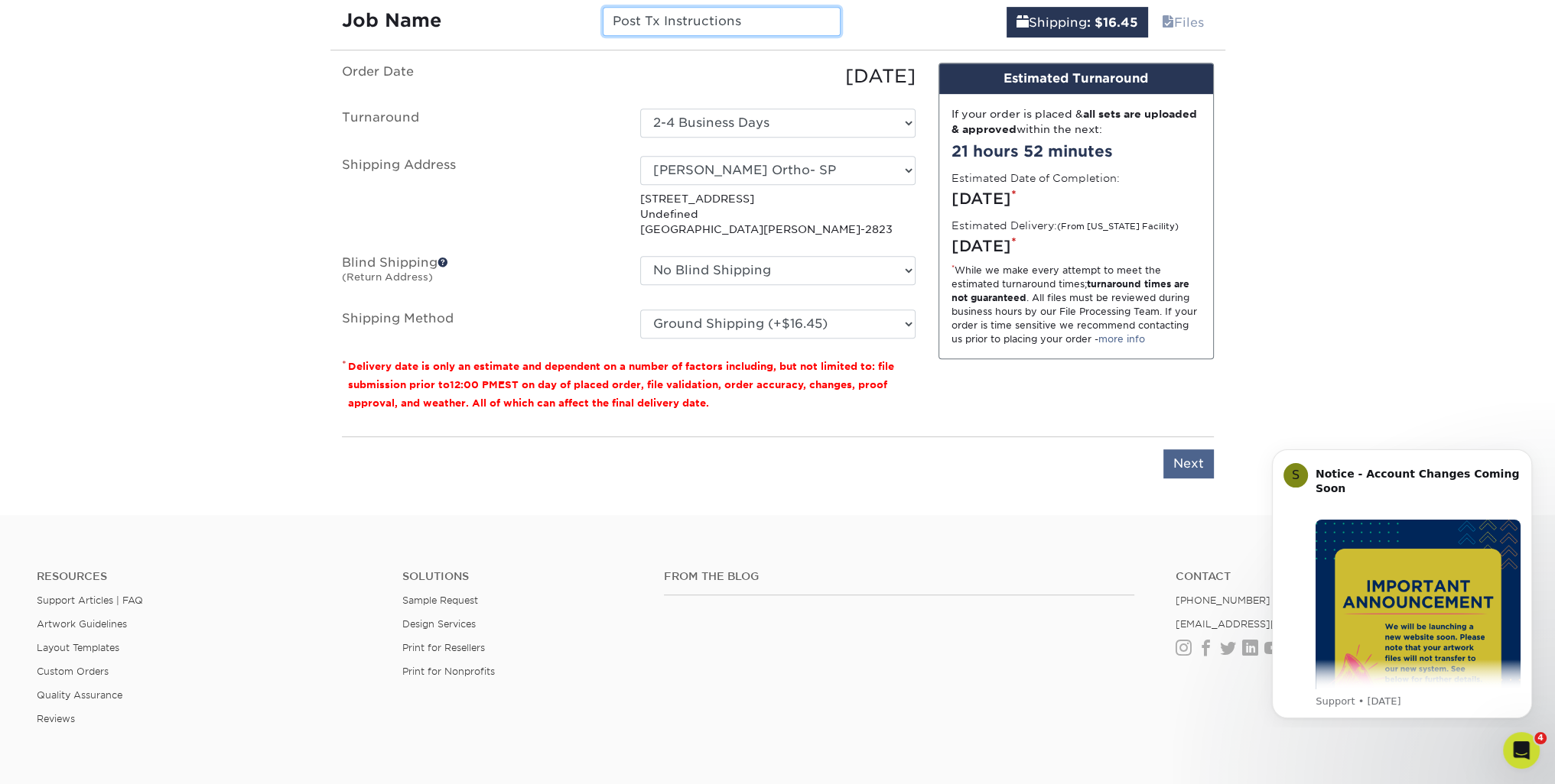
type input "Post Tx Instructions"
click at [1185, 462] on input "Next" at bounding box center [1188, 464] width 51 height 29
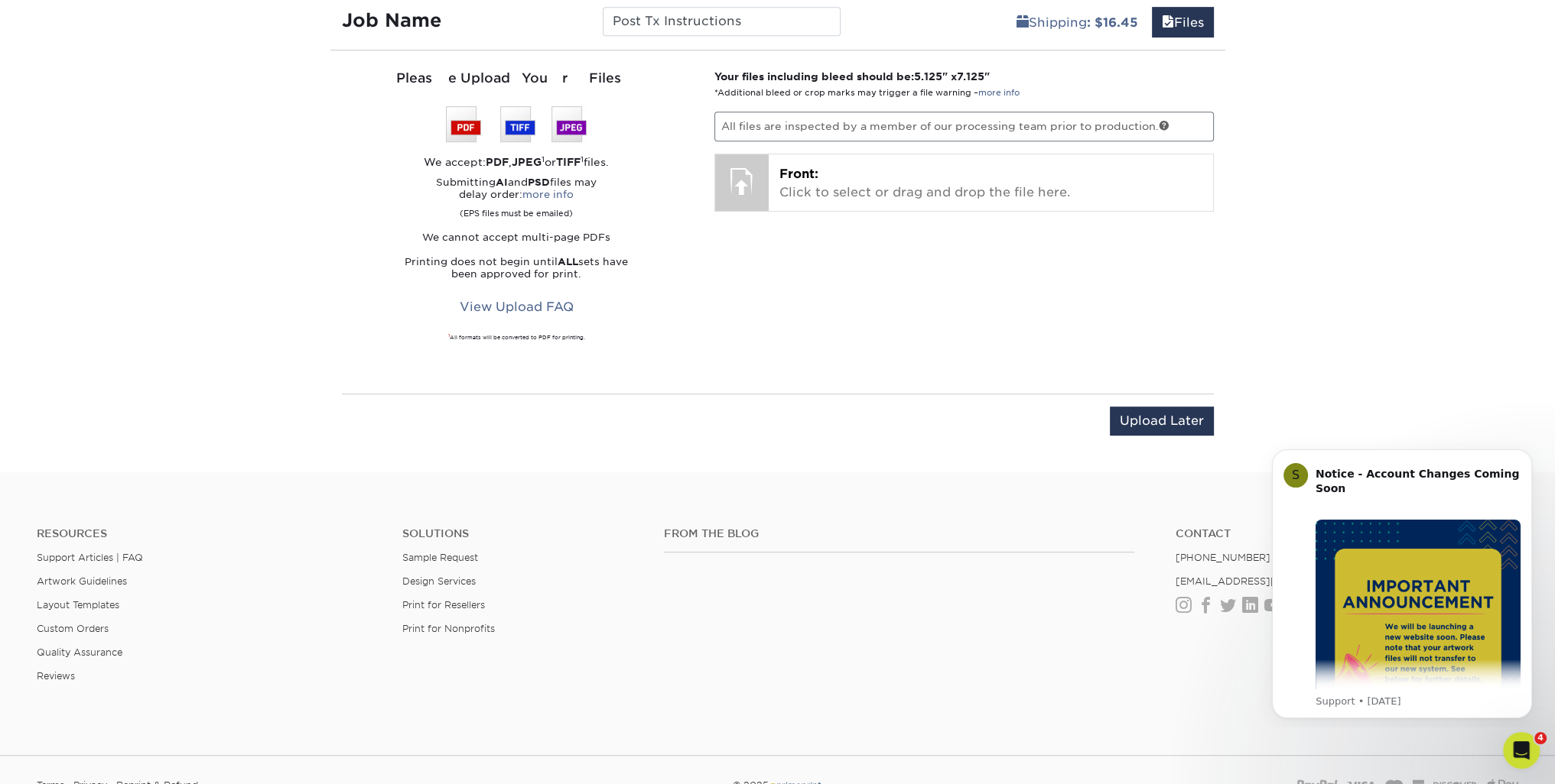
click at [984, 127] on p "All files are inspected by a member of our processing team prior to production." at bounding box center [964, 126] width 500 height 29
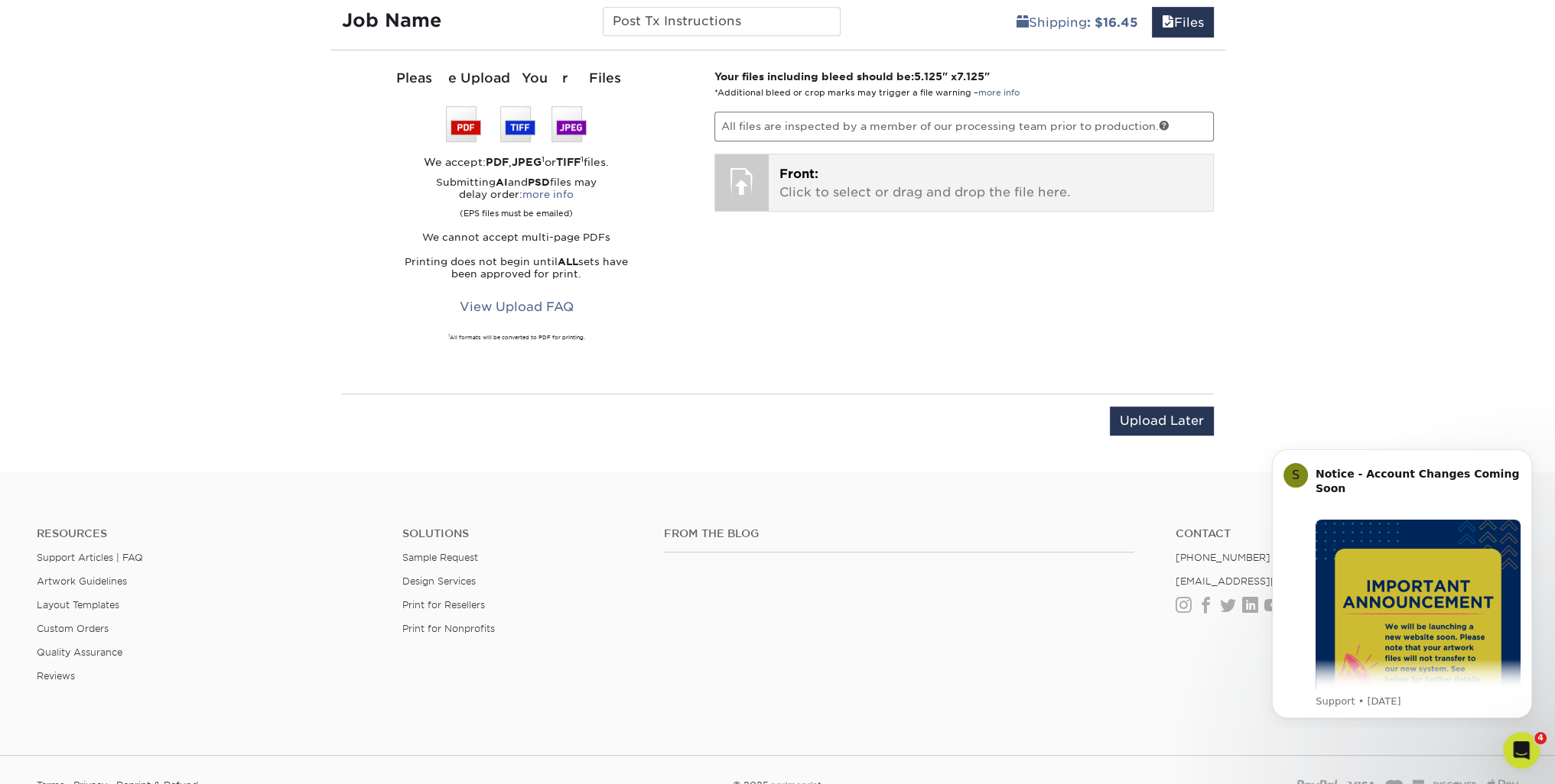
click at [948, 184] on p "Front: Click to select or drag and drop the file here." at bounding box center [991, 183] width 423 height 37
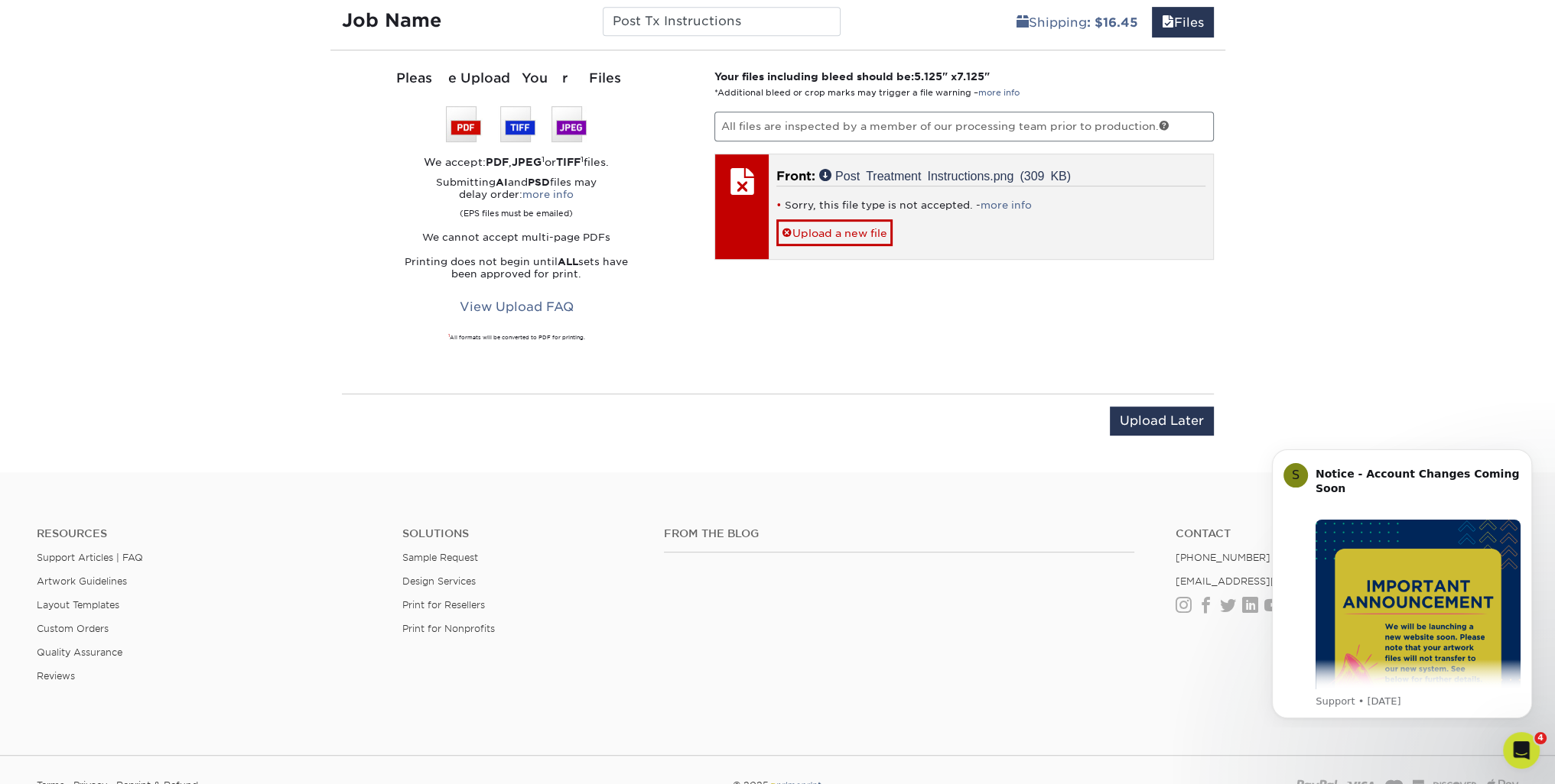
click at [952, 229] on div "Sorry, this file type is not accepted. - more info Upload a new file" at bounding box center [991, 215] width 429 height 60
click at [864, 233] on link "Upload a new file" at bounding box center [834, 232] width 116 height 27
